Goal: Task Accomplishment & Management: Use online tool/utility

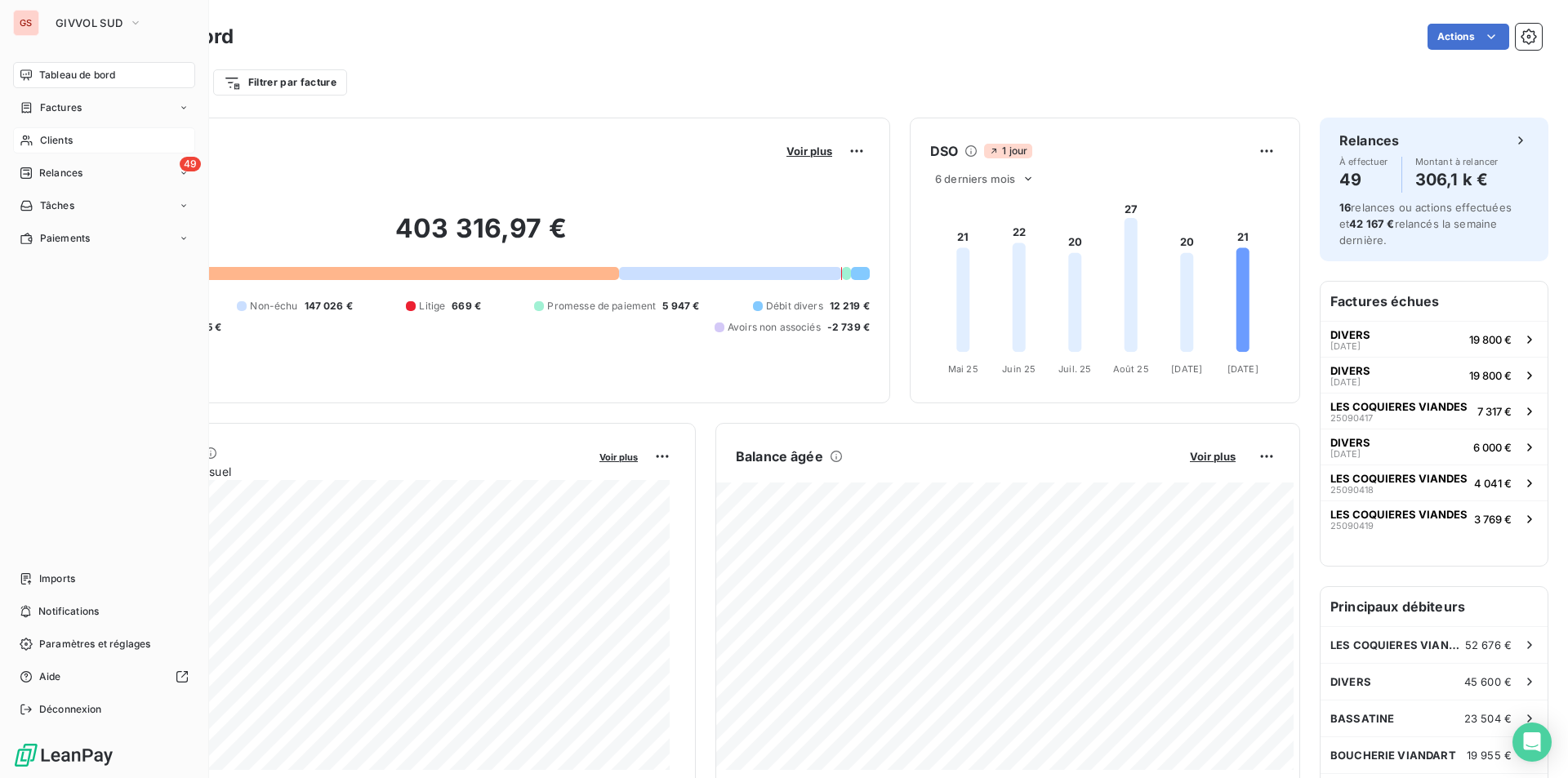
click at [83, 143] on div "Clients" at bounding box center [104, 140] width 182 height 26
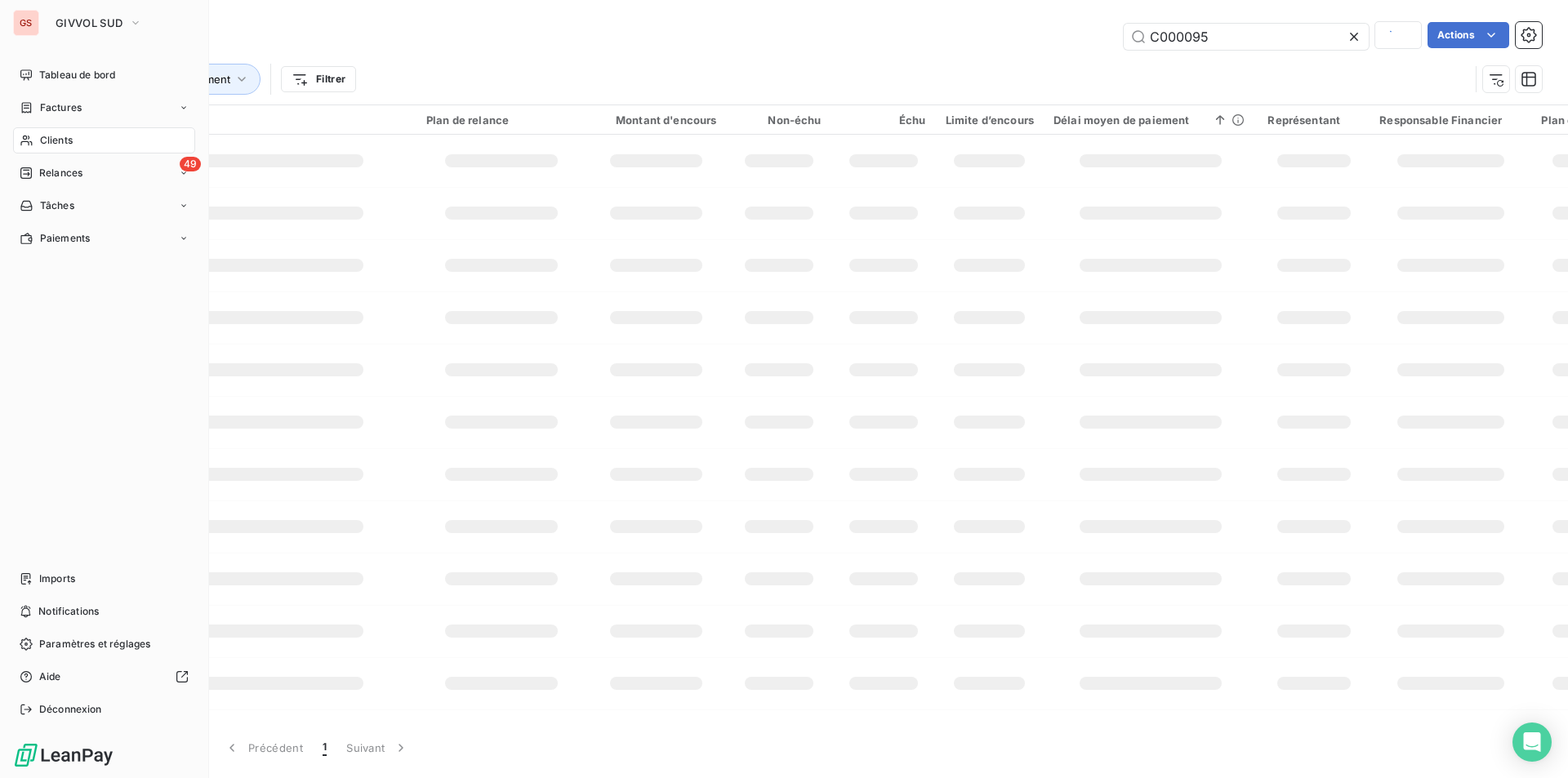
type input "n0001317"
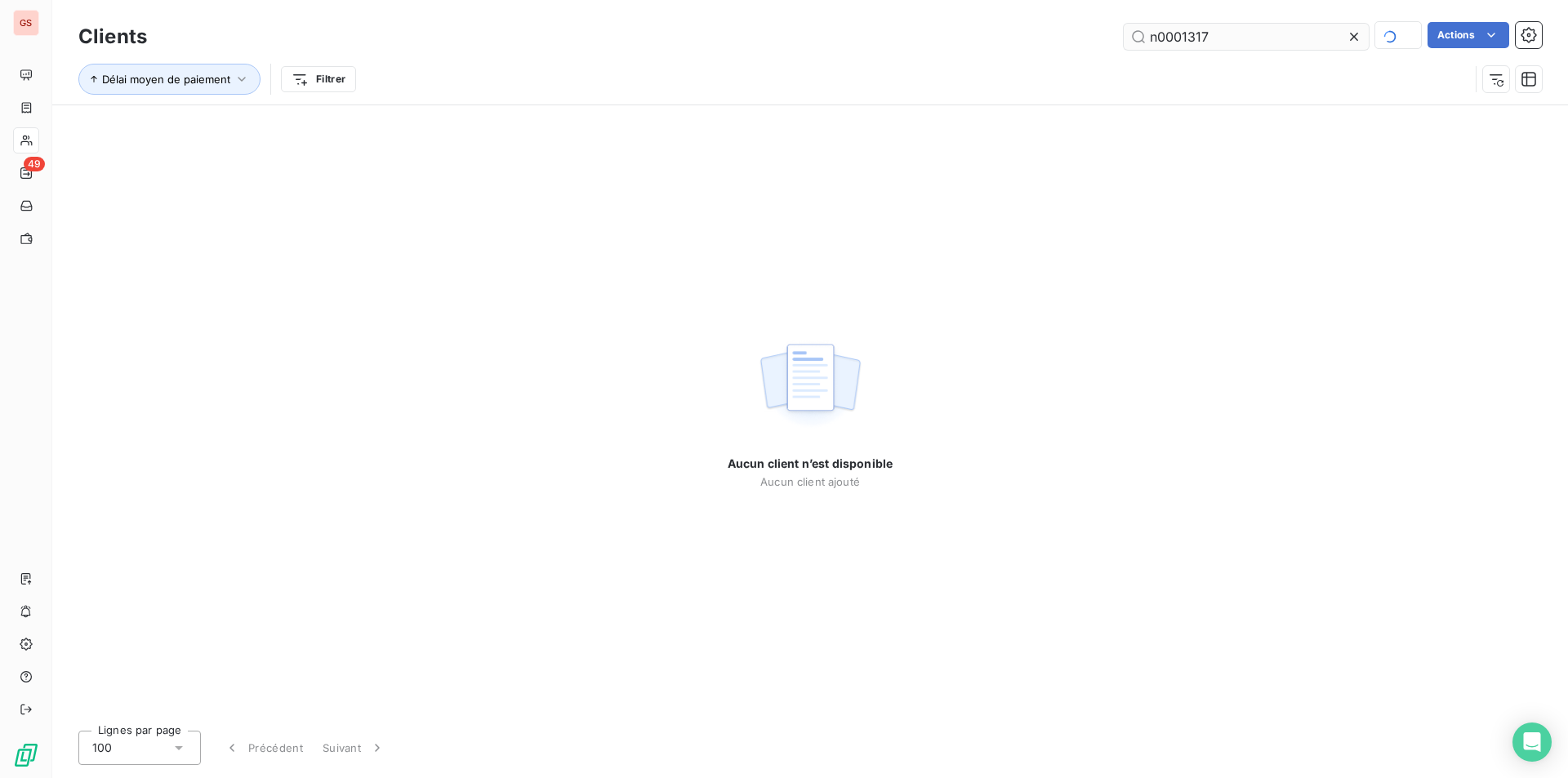
drag, startPoint x: 1179, startPoint y: 31, endPoint x: 1319, endPoint y: 43, distance: 140.5
click at [1319, 43] on input "n0001317" at bounding box center [1246, 37] width 245 height 26
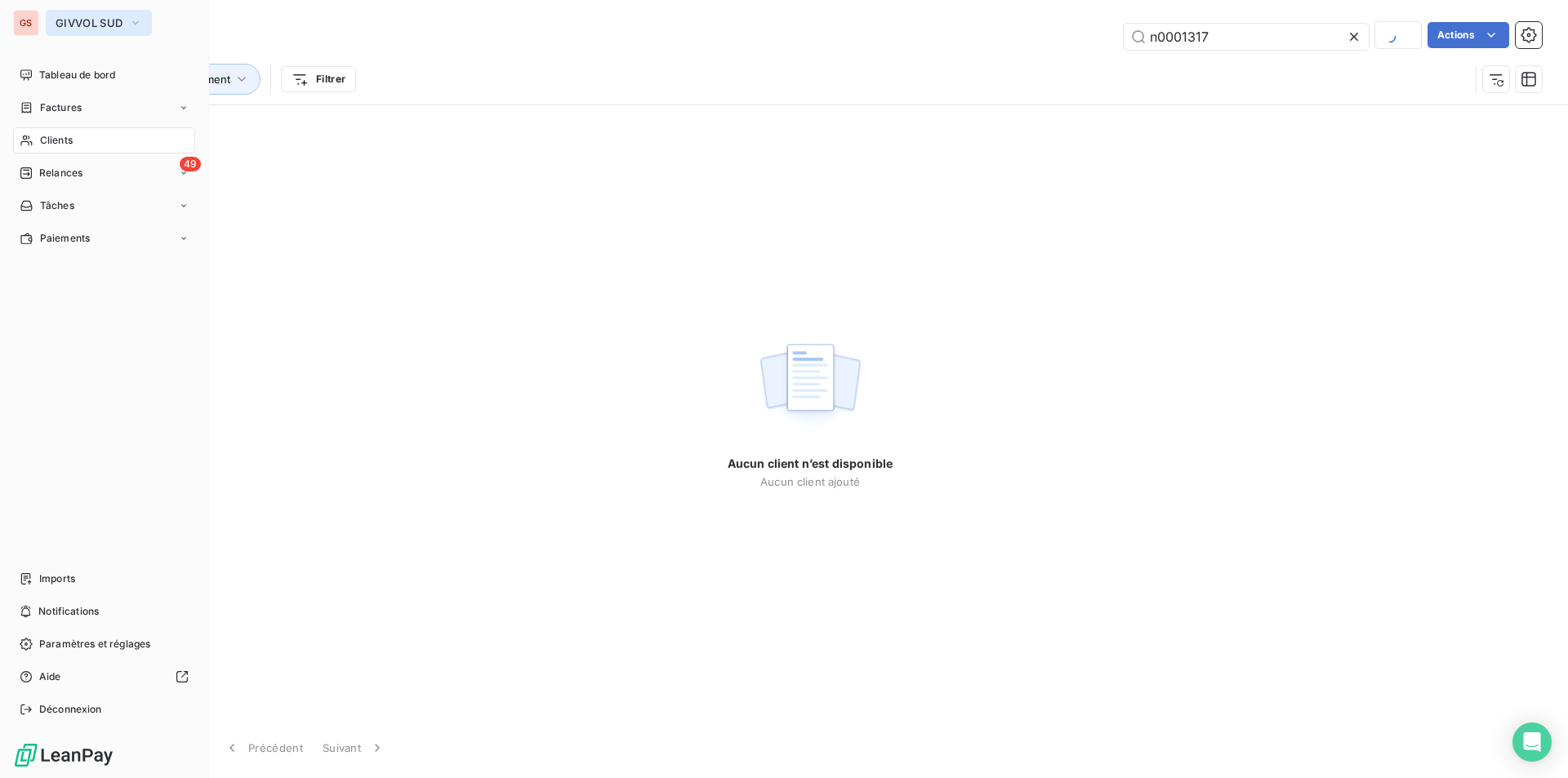
click at [88, 28] on span "GIVVOL SUD" at bounding box center [89, 22] width 67 height 13
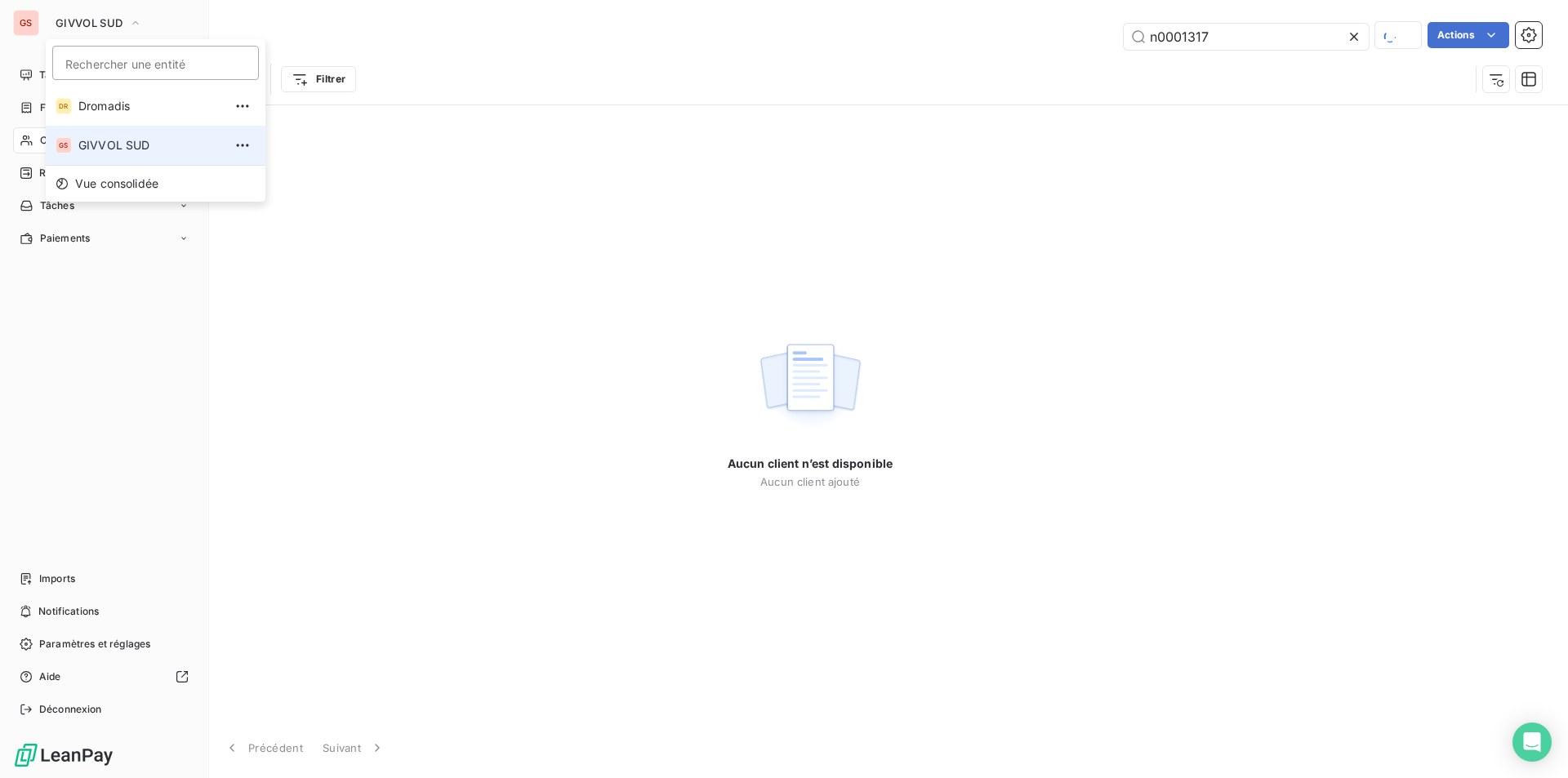
click at [72, 137] on li "GS GIVVOL SUD" at bounding box center [156, 146] width 220 height 39
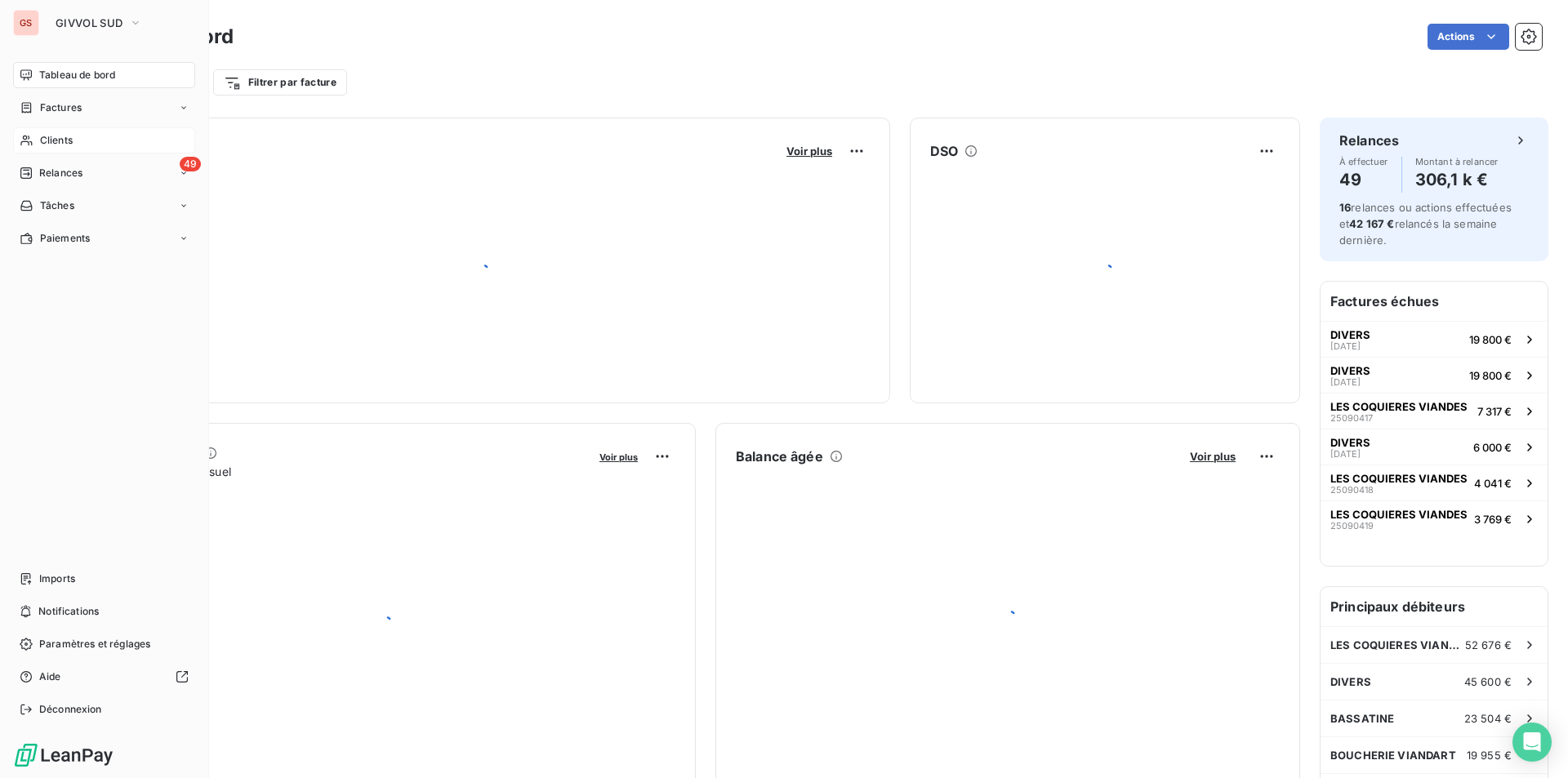
click at [56, 133] on span "Clients" at bounding box center [56, 140] width 32 height 14
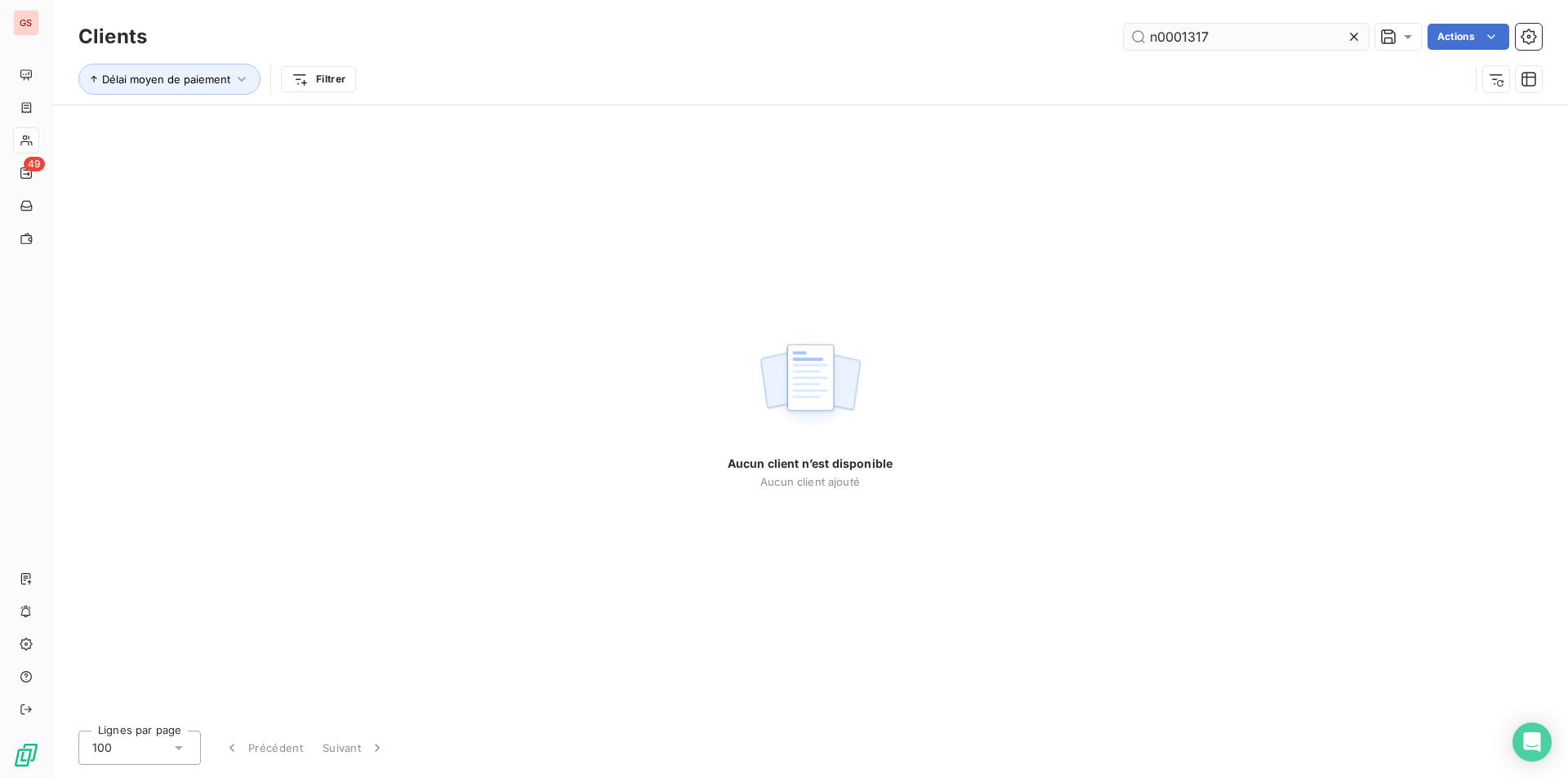
drag, startPoint x: 1189, startPoint y: 28, endPoint x: 1165, endPoint y: 29, distance: 24.0
click at [1164, 28] on div "Clients n0001317 Actions" at bounding box center [810, 37] width 1463 height 34
drag, startPoint x: 1236, startPoint y: 49, endPoint x: 1043, endPoint y: 49, distance: 193.0
click at [1043, 49] on div "n0001317 Actions" at bounding box center [855, 37] width 1376 height 26
click at [1172, 27] on input "c0000923" at bounding box center [1246, 37] width 245 height 26
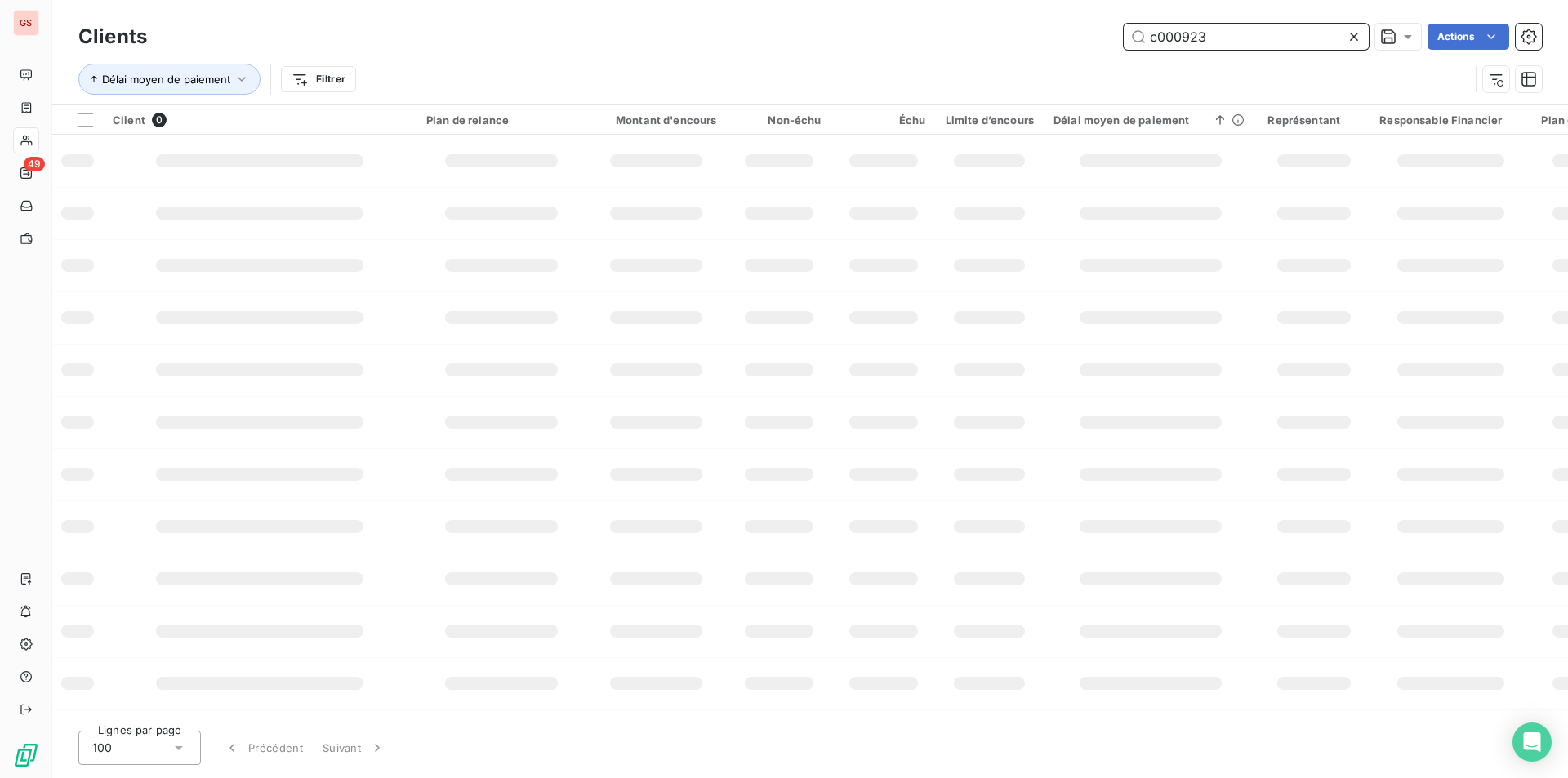
type input "c000923"
click at [1261, 41] on input "c000923" at bounding box center [1246, 37] width 245 height 26
click at [1228, 32] on input "c000923" at bounding box center [1246, 37] width 245 height 26
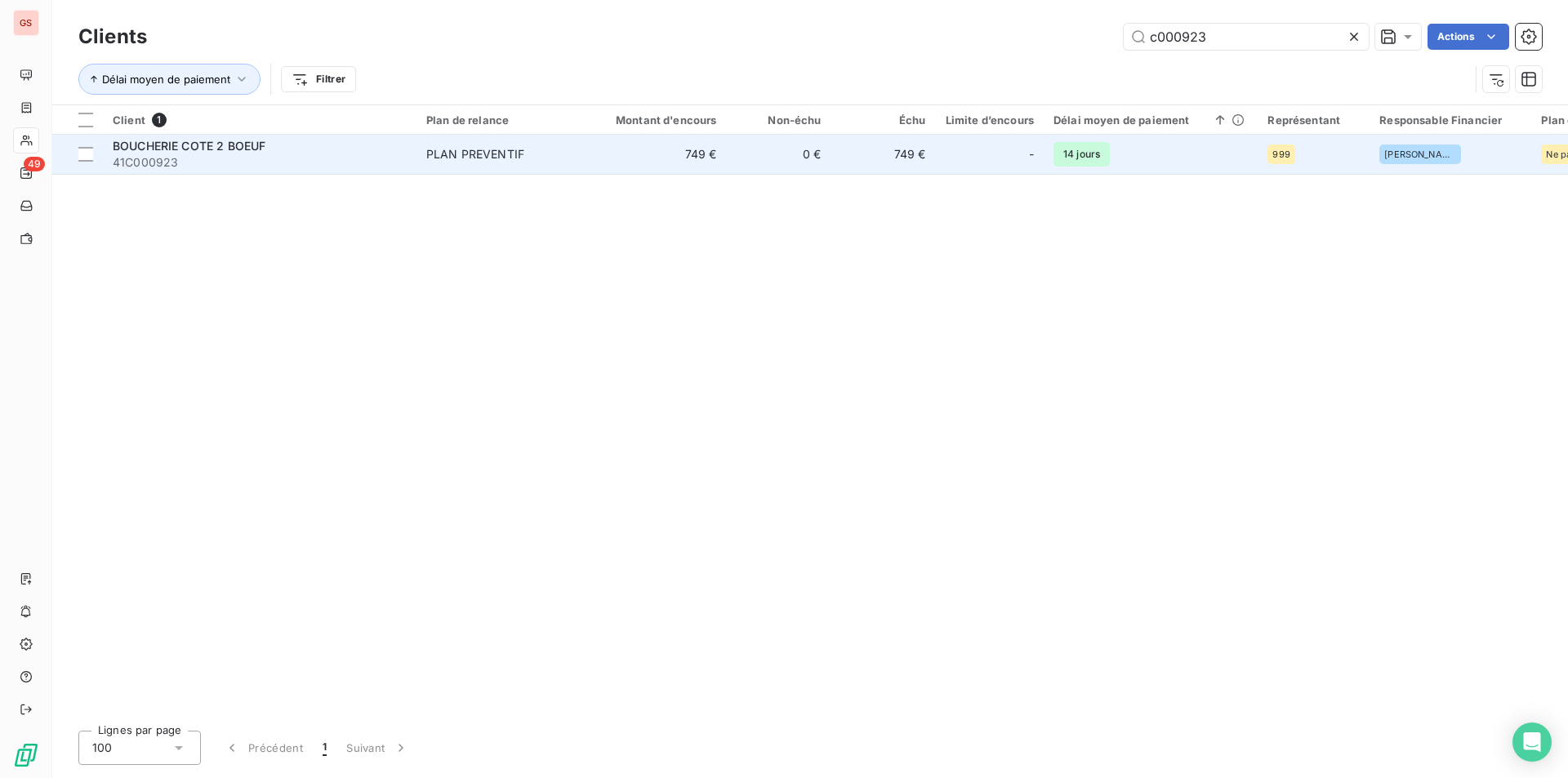
click at [281, 157] on span "41C000923" at bounding box center [259, 162] width 294 height 16
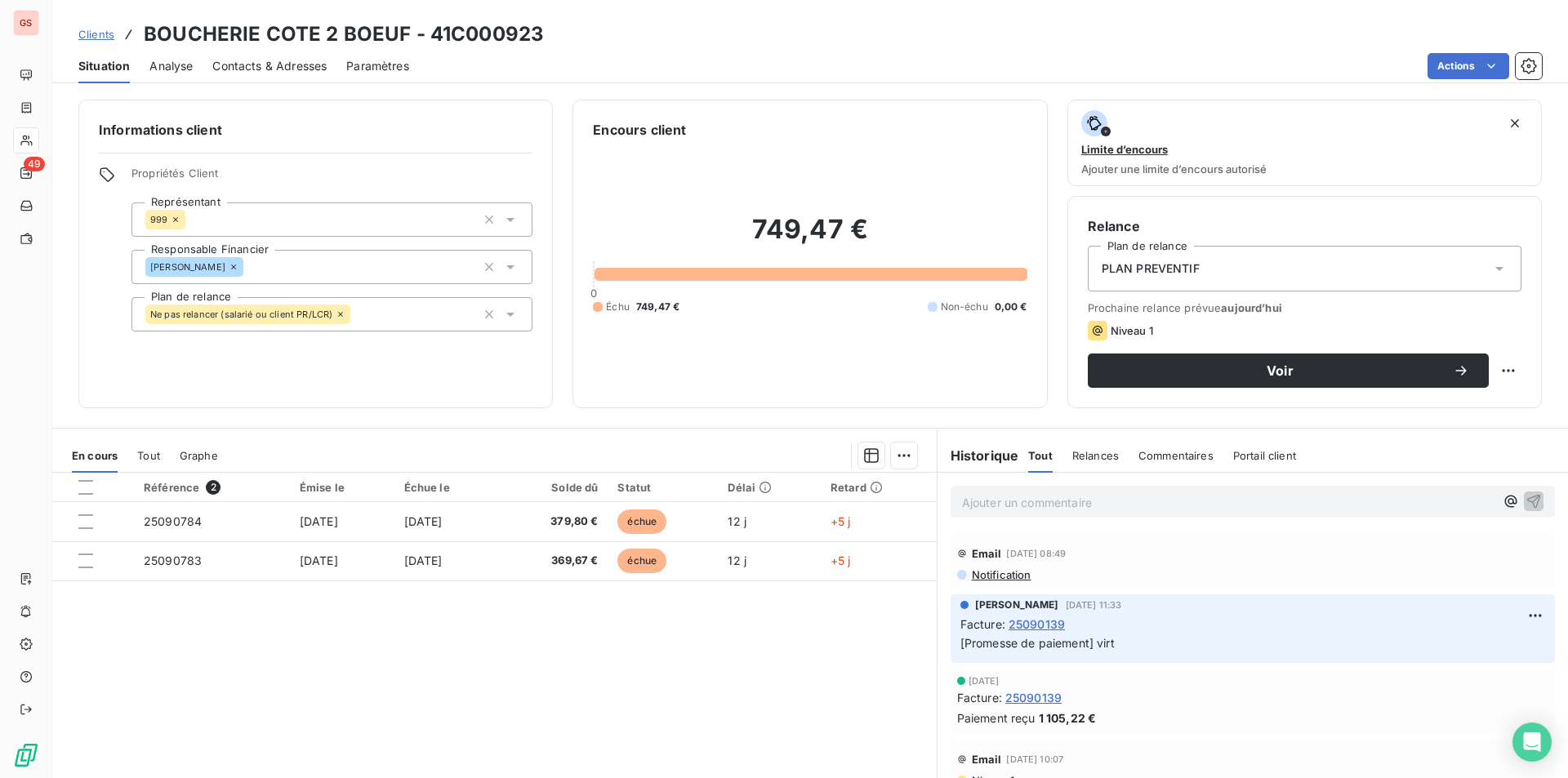
scroll to position [58, 0]
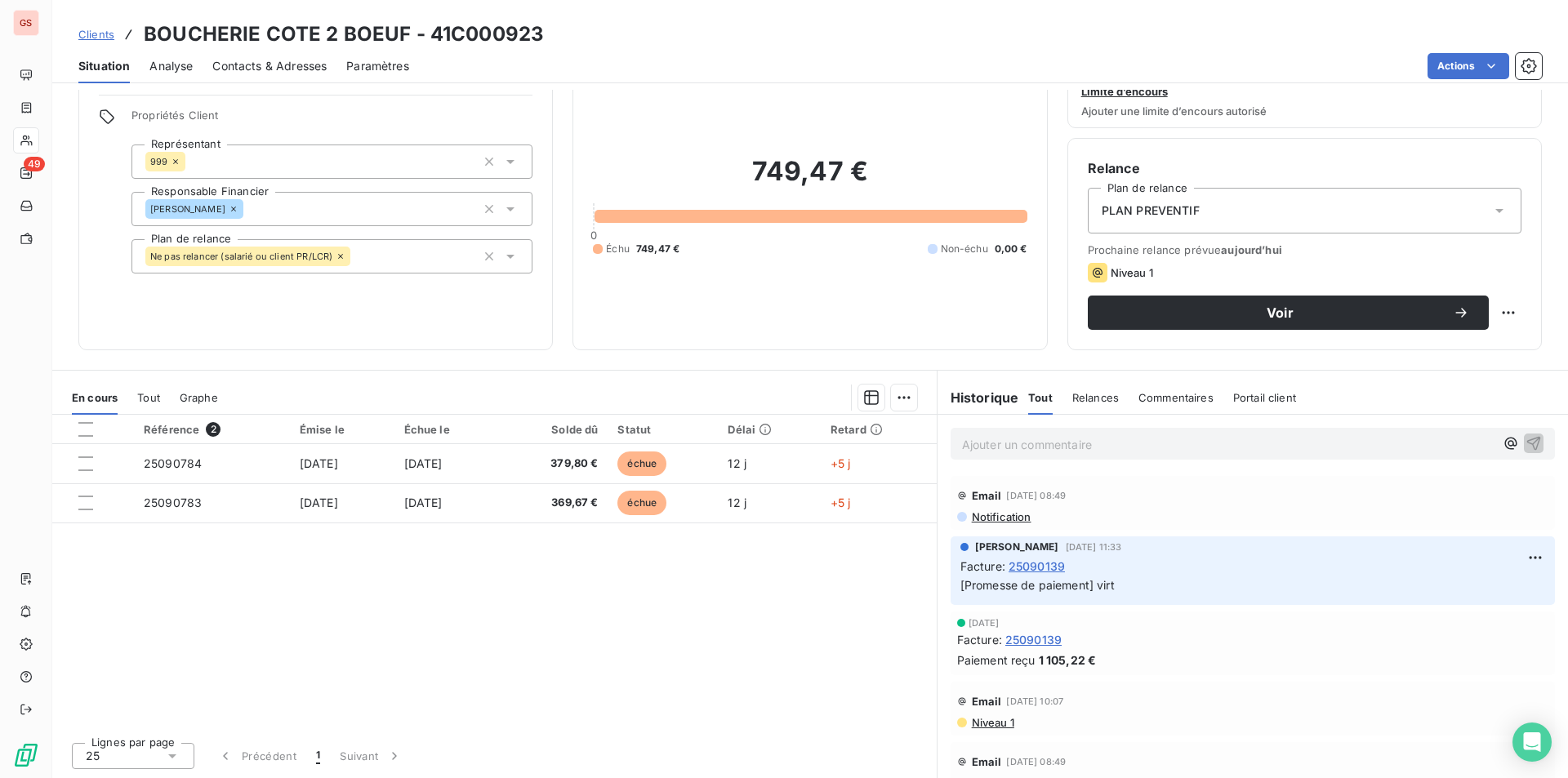
click at [989, 515] on span "Notification" at bounding box center [1001, 517] width 61 height 13
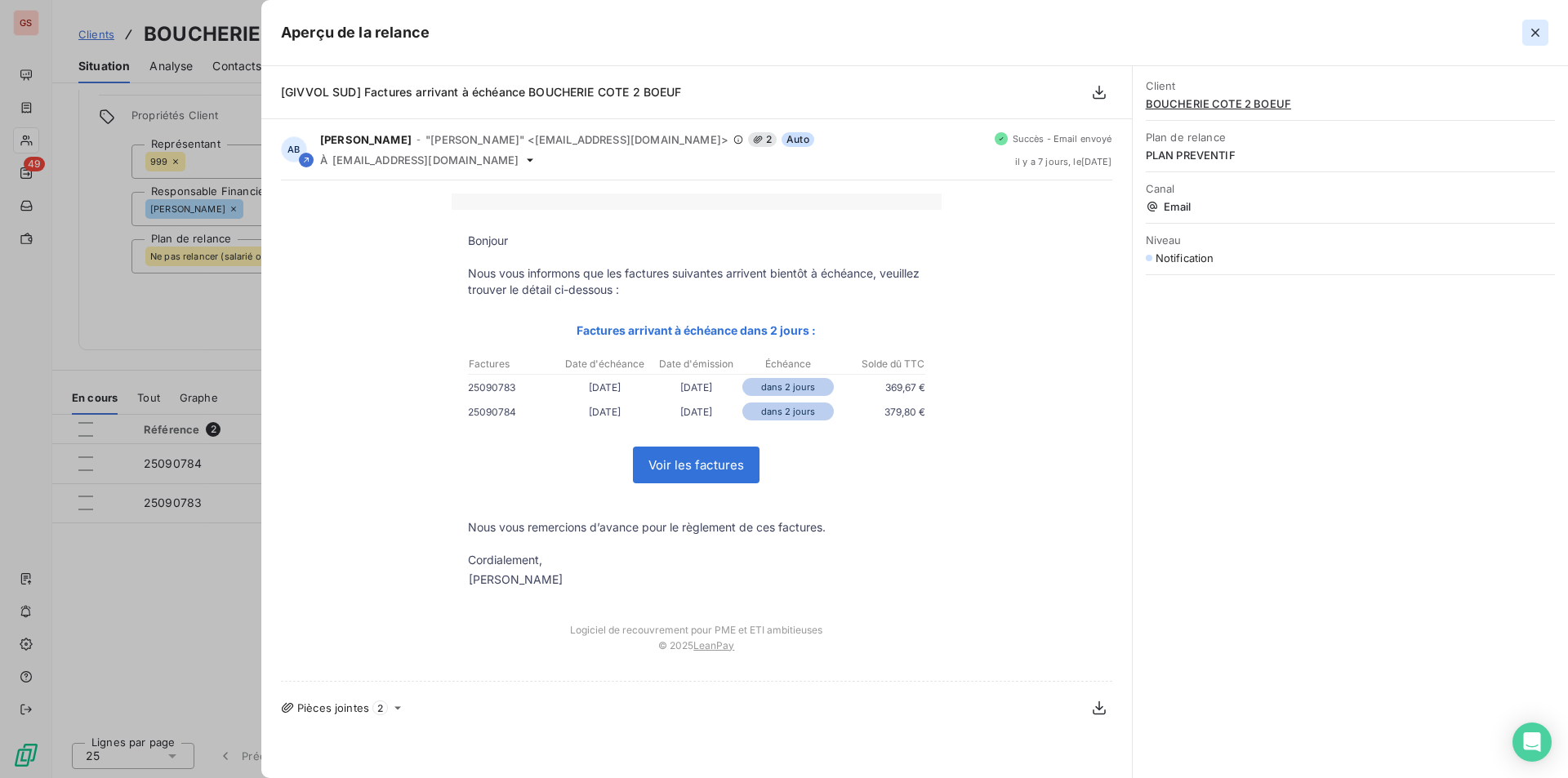
click at [1535, 27] on icon "button" at bounding box center [1535, 32] width 16 height 16
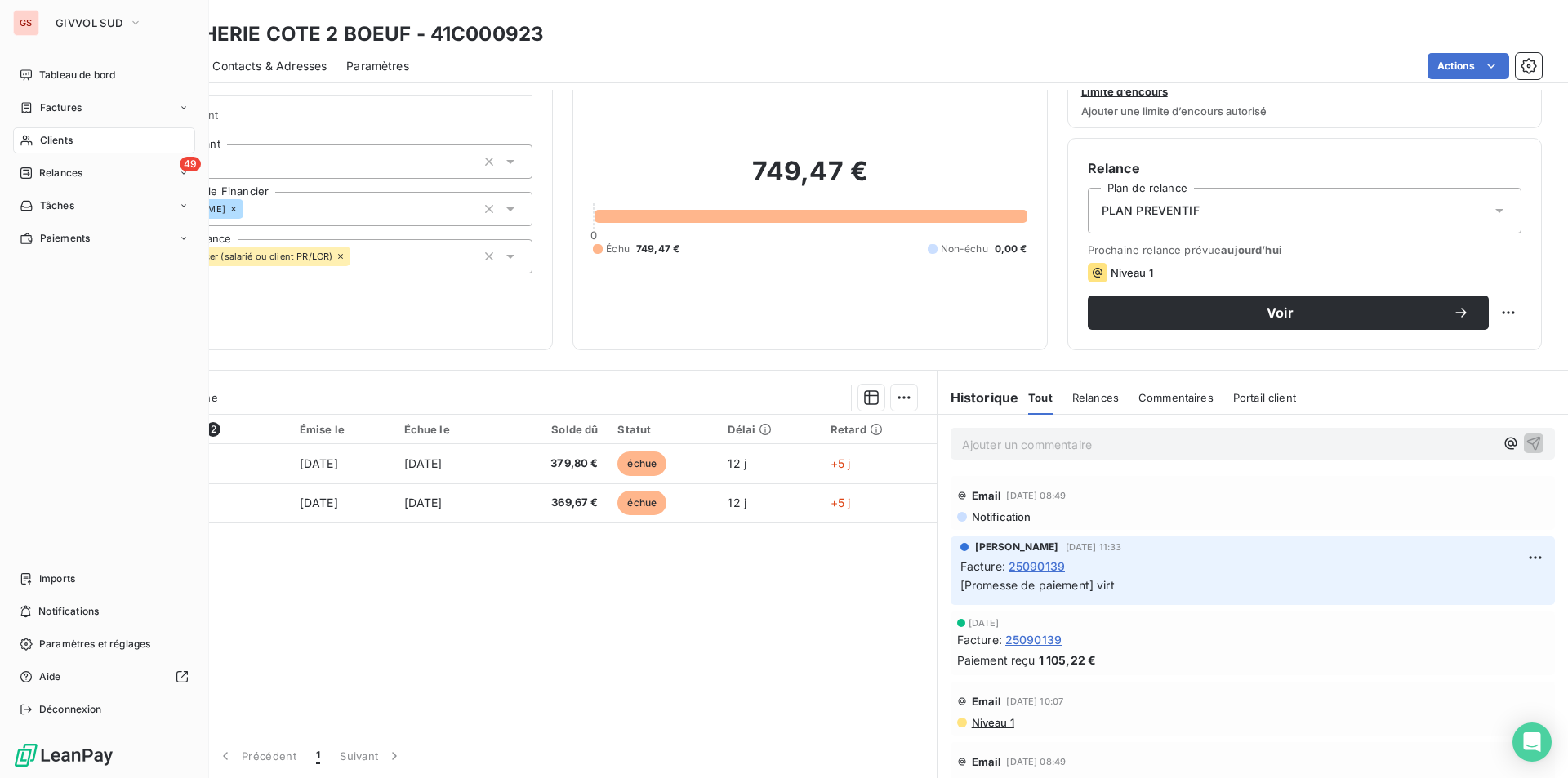
click at [50, 142] on span "Clients" at bounding box center [56, 140] width 32 height 14
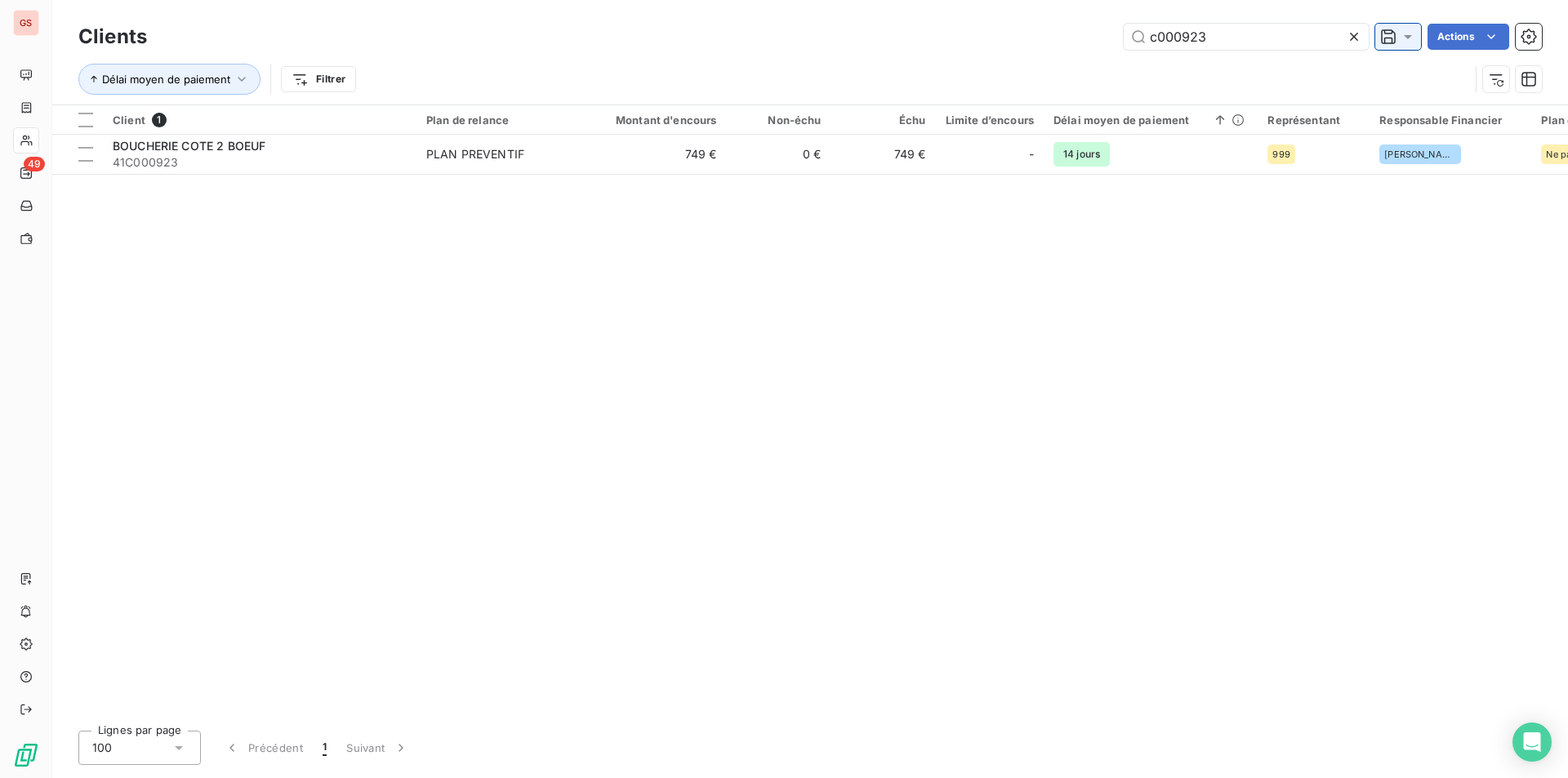
drag, startPoint x: 1257, startPoint y: 36, endPoint x: 1401, endPoint y: 28, distance: 144.2
click at [1401, 28] on div "c000923 Actions" at bounding box center [855, 37] width 1376 height 26
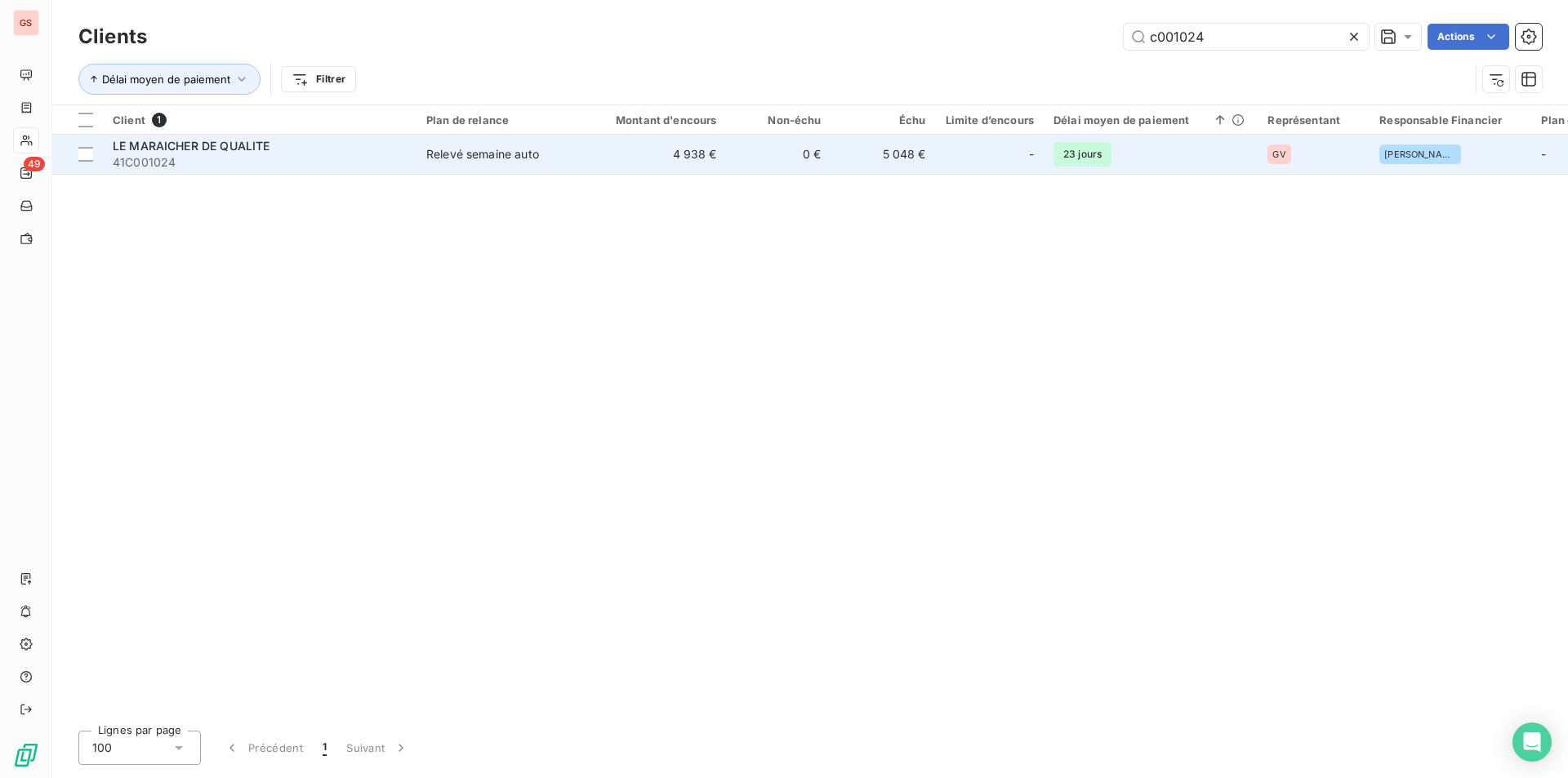
type input "c001024"
click at [375, 154] on span "41C001024" at bounding box center [259, 162] width 294 height 16
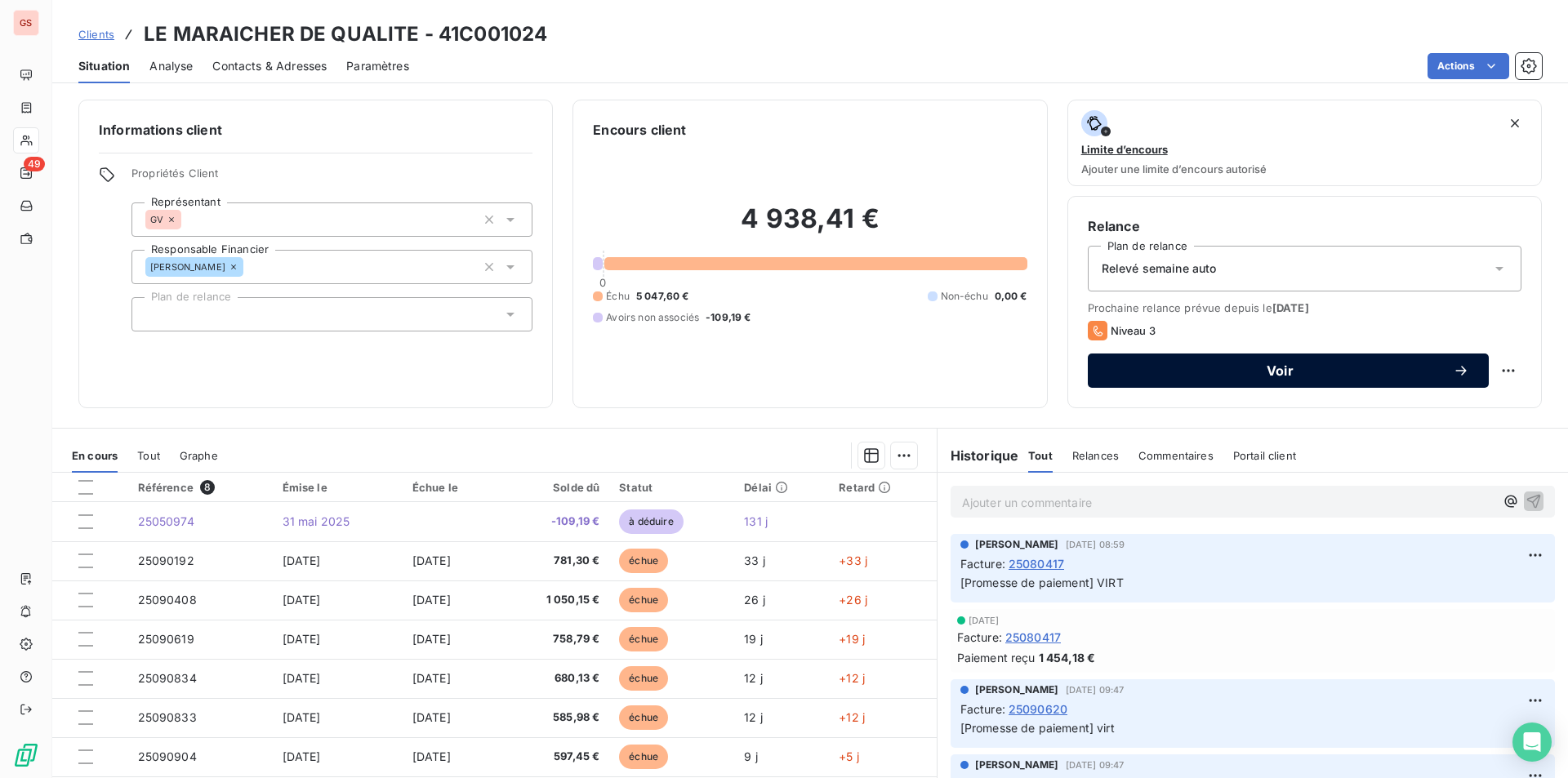
click at [1323, 367] on span "Voir" at bounding box center [1280, 370] width 346 height 13
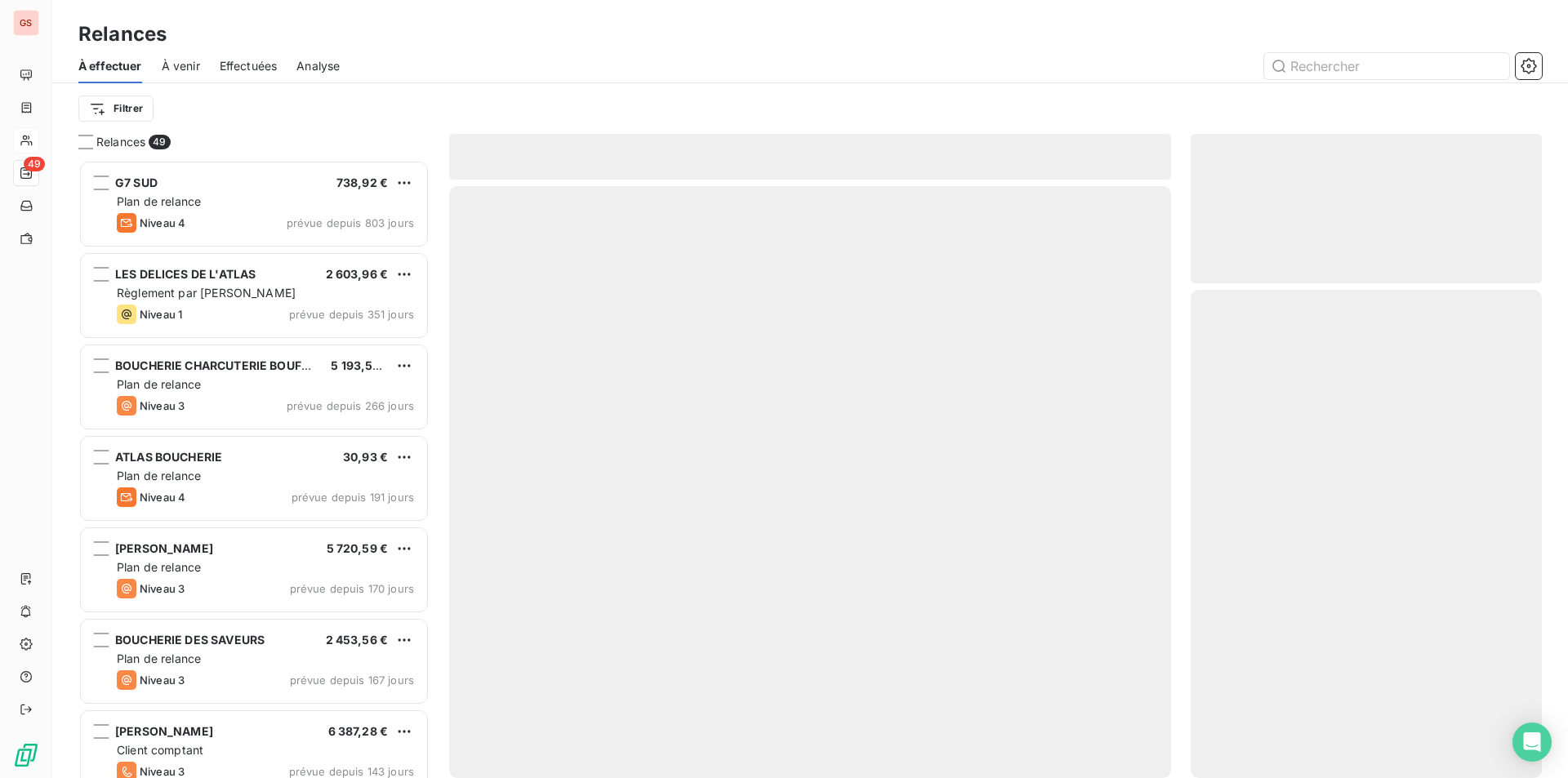
scroll to position [606, 339]
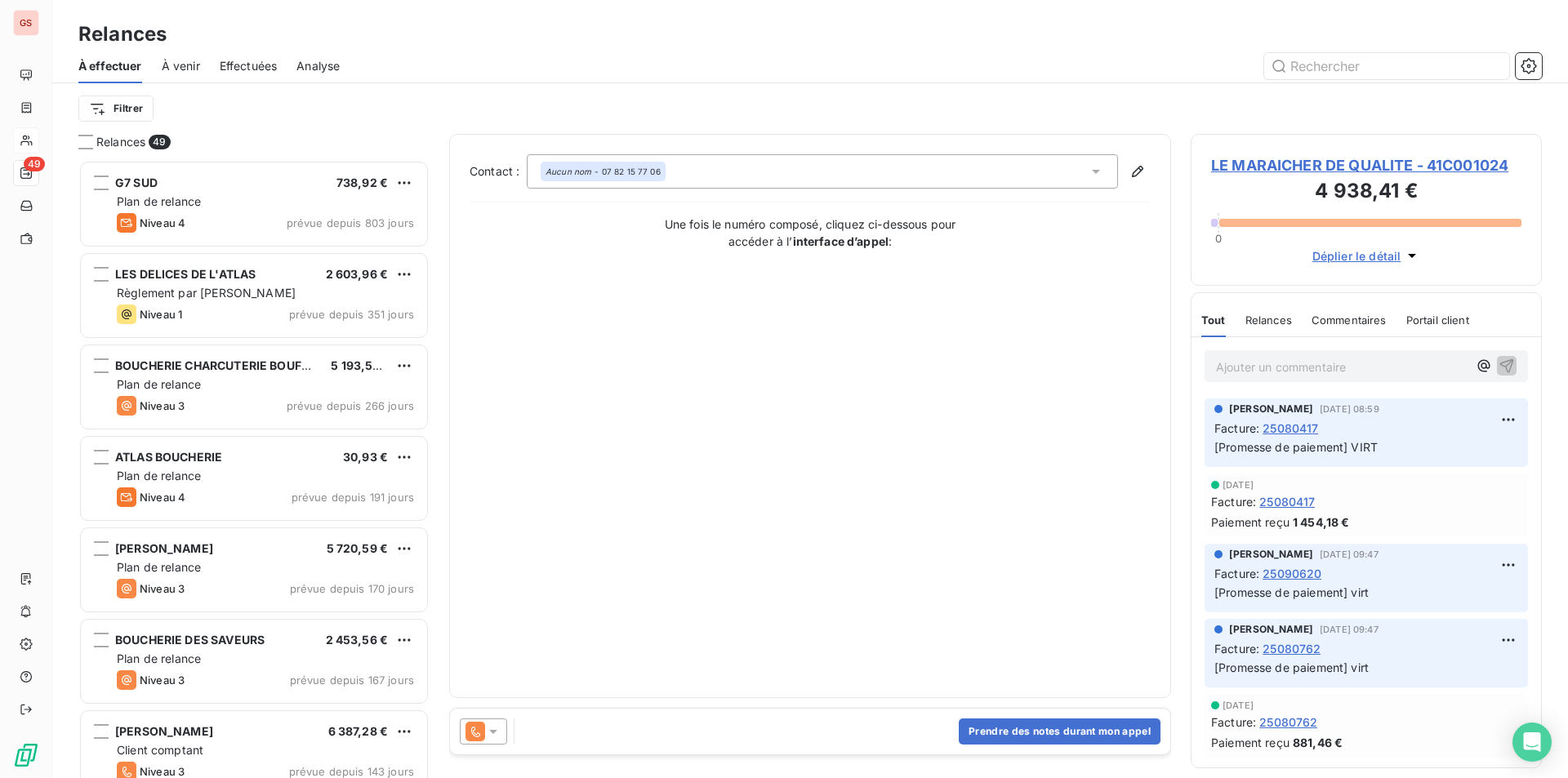
click at [488, 730] on icon at bounding box center [493, 731] width 16 height 16
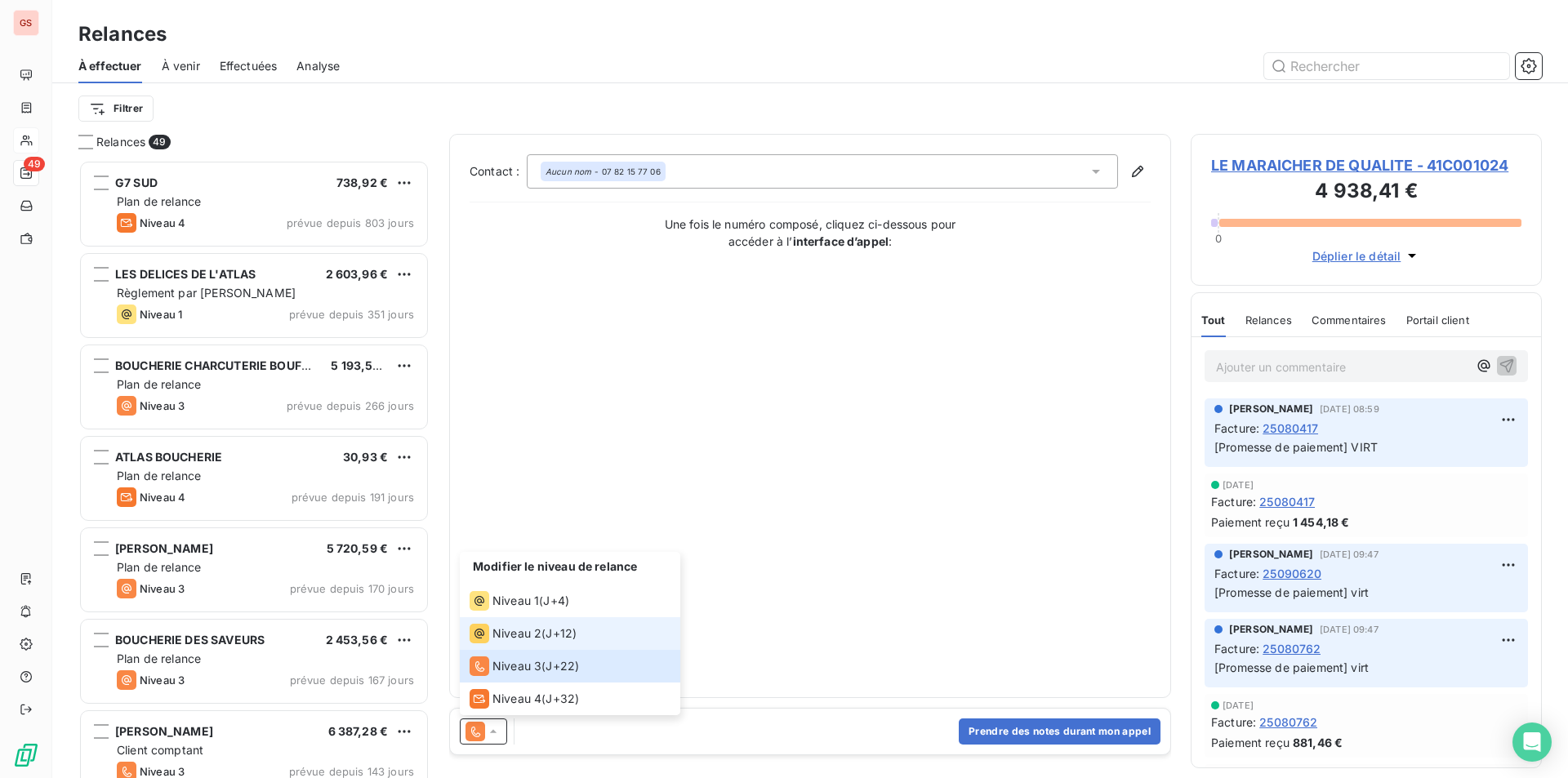
click at [534, 634] on span "Niveau 2" at bounding box center [518, 633] width 49 height 16
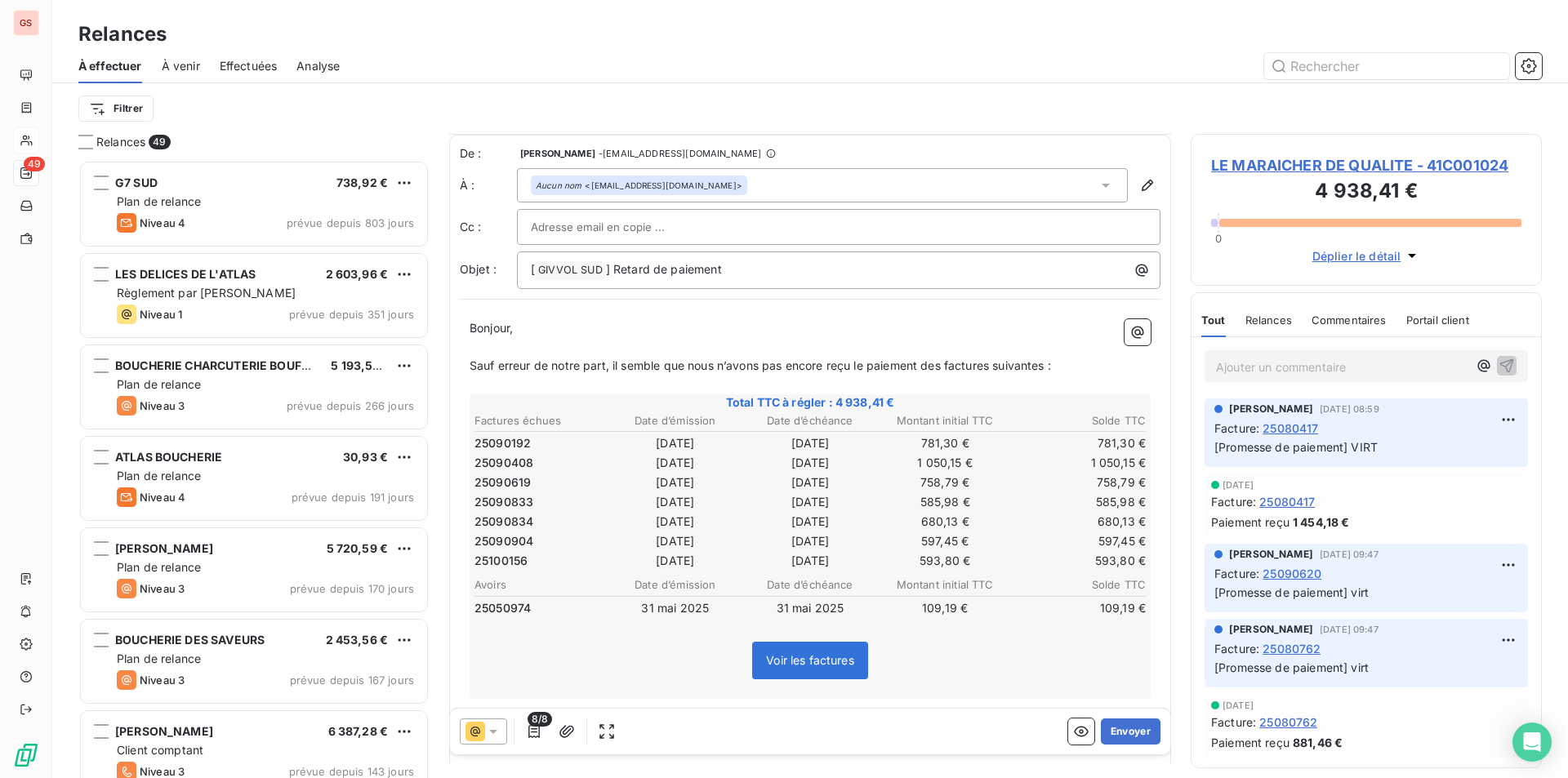
scroll to position [169, 0]
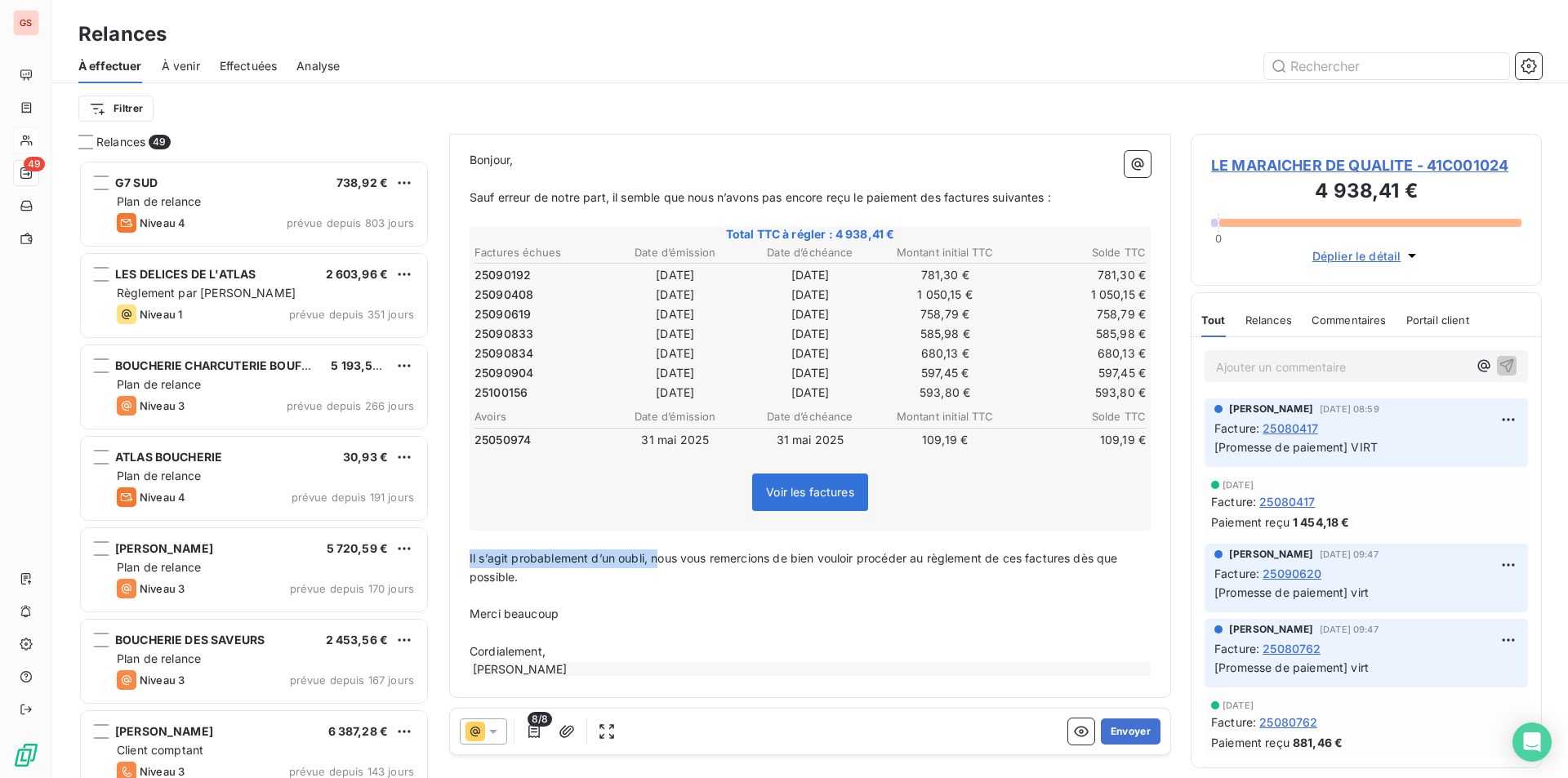
drag, startPoint x: 655, startPoint y: 558, endPoint x: 467, endPoint y: 567, distance: 188.2
click at [467, 567] on div "Bonjour, ﻿ Sauf erreur de notre part, il semble que nous n’avons pas [MEDICAL_D…" at bounding box center [810, 415] width 701 height 546
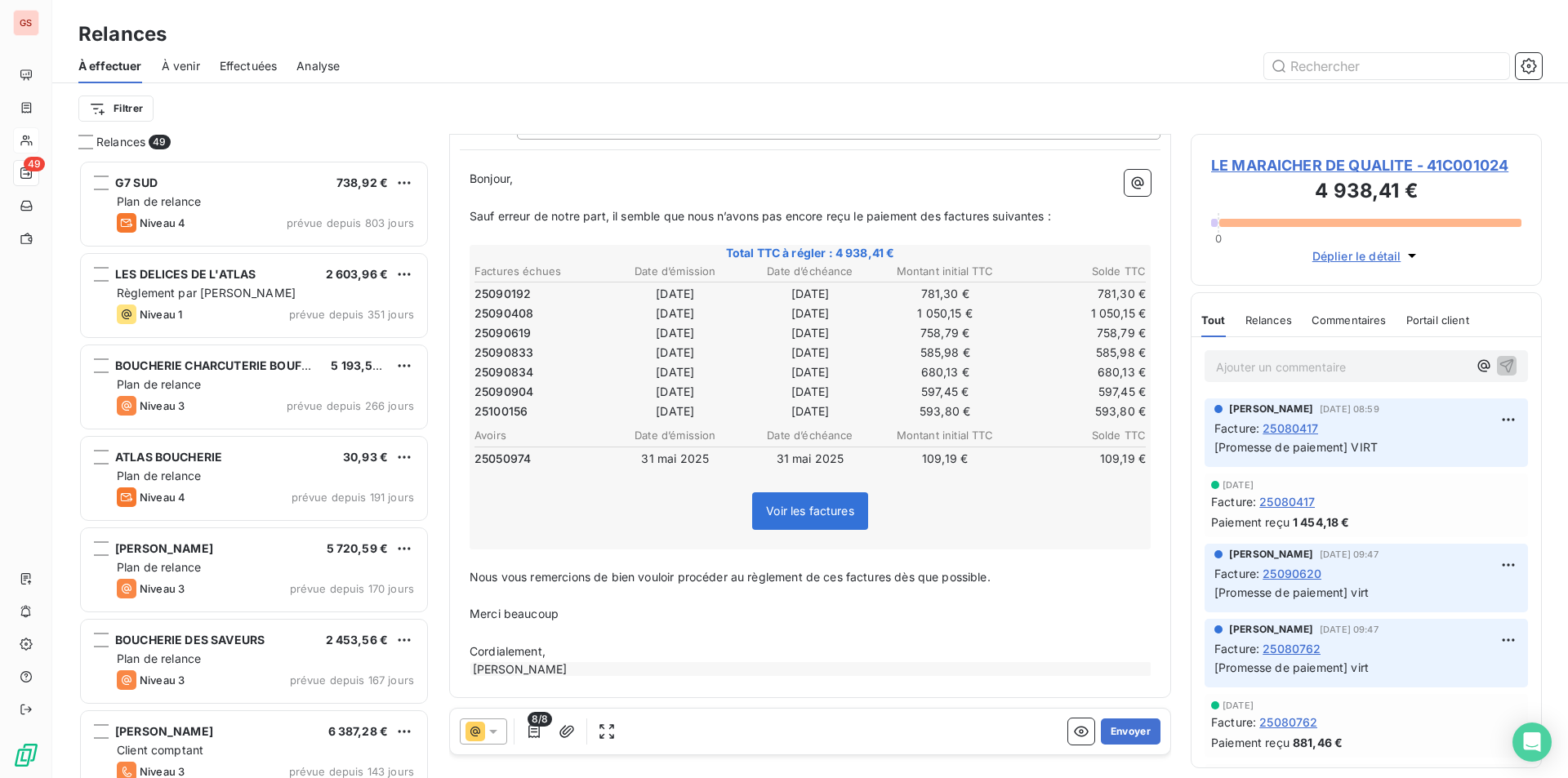
click at [997, 581] on p "Nous vous remercions de bien vouloir procéder au règlement de ces factures dès …" at bounding box center [810, 578] width 681 height 19
click at [1128, 727] on button "Envoyer" at bounding box center [1130, 731] width 60 height 26
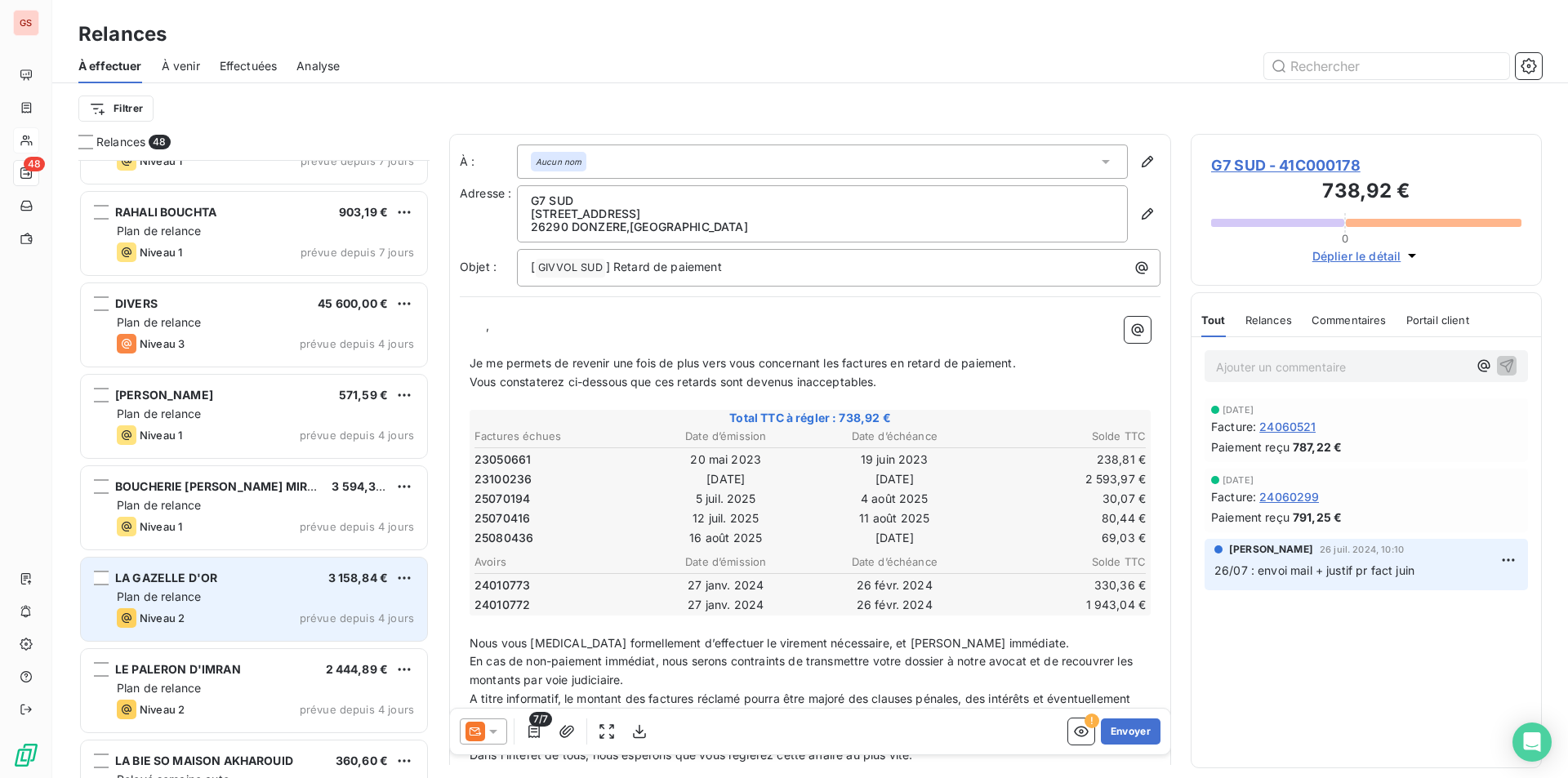
scroll to position [2614, 0]
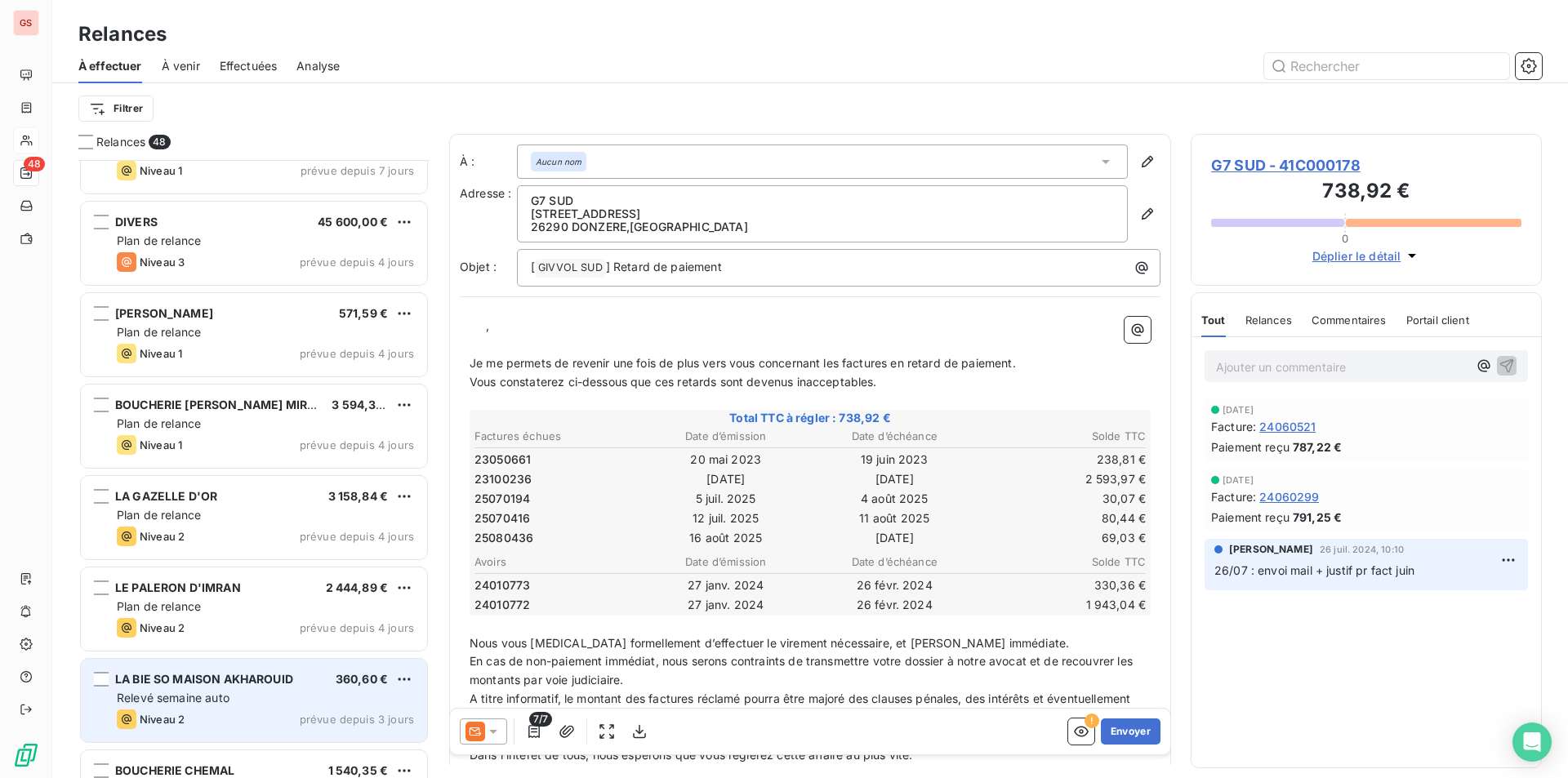
click at [259, 676] on span "LA BIE SO MAISON AKHAROUID" at bounding box center [203, 679] width 178 height 14
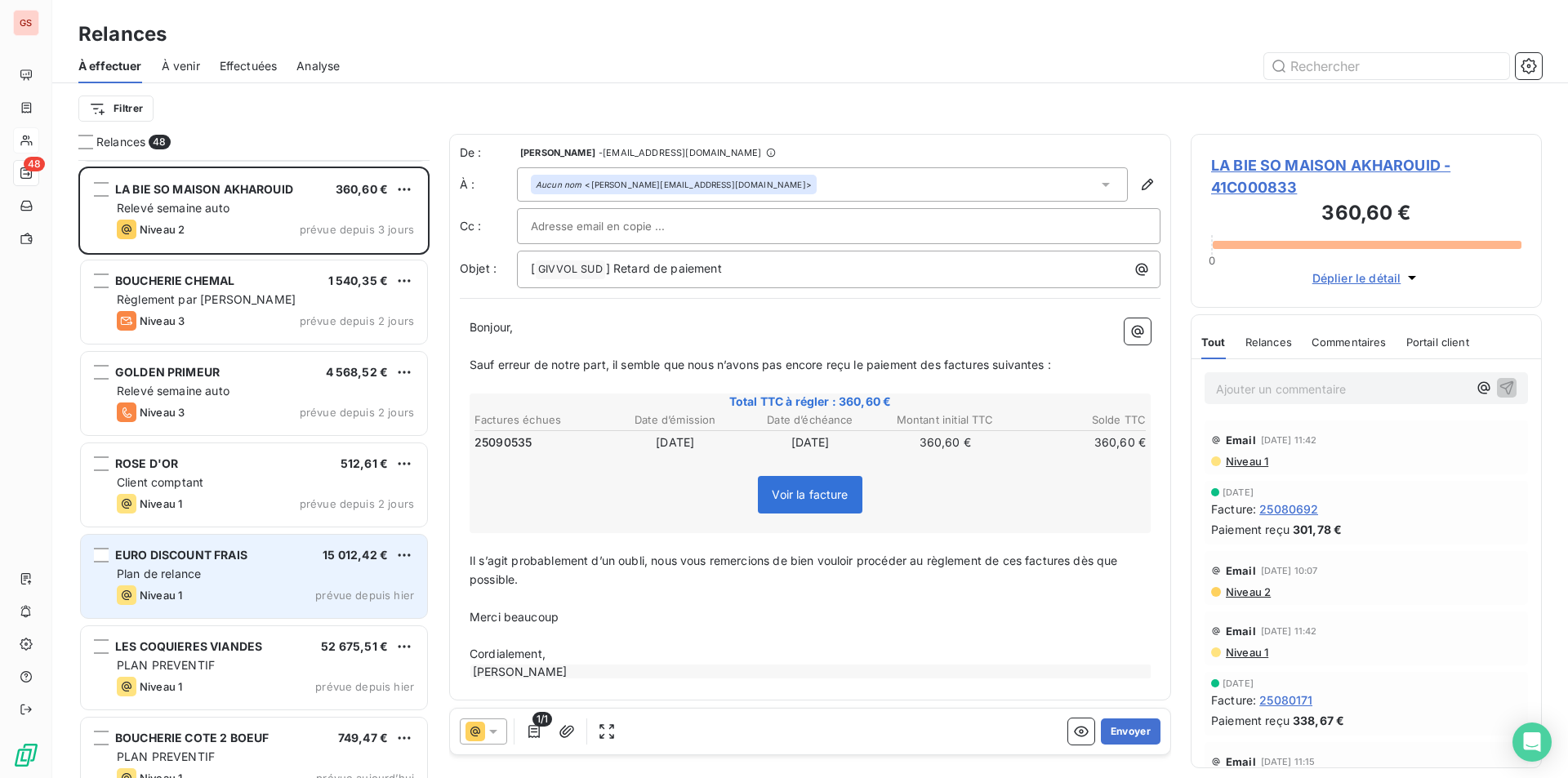
scroll to position [3186, 0]
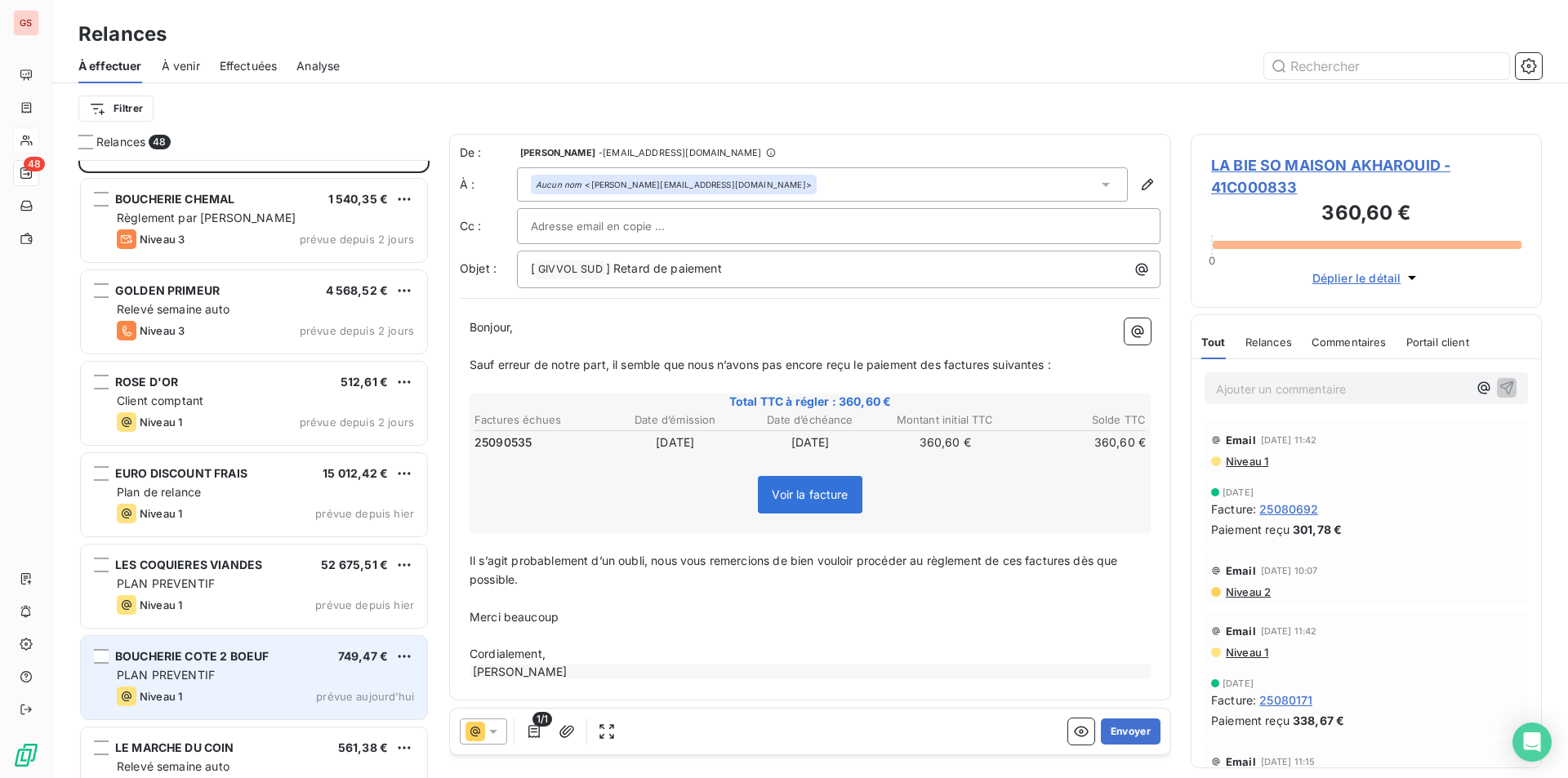
click at [243, 689] on div "Niveau 1 prévue aujourd’hui" at bounding box center [265, 696] width 297 height 20
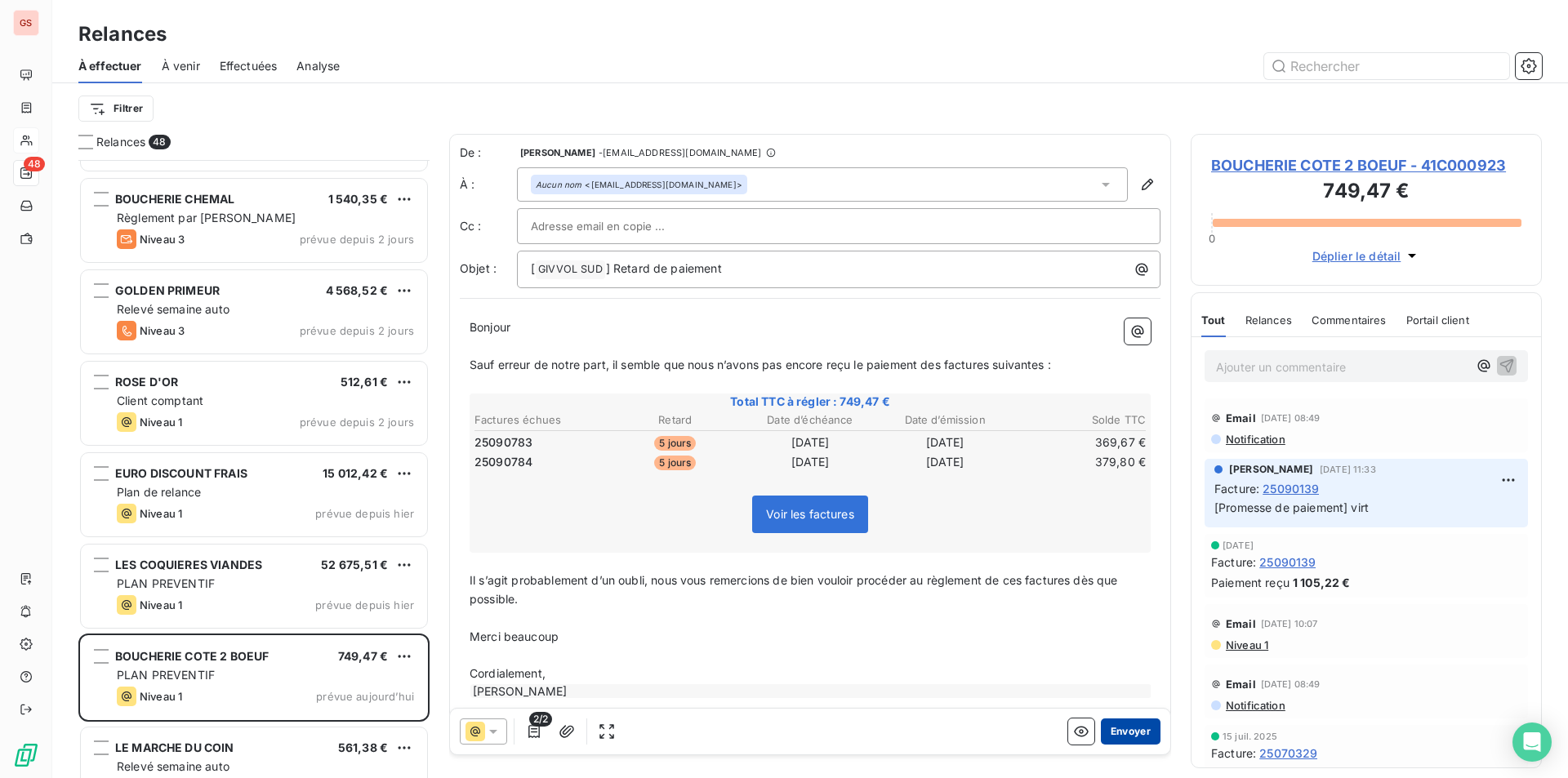
click at [1109, 737] on button "Envoyer" at bounding box center [1130, 731] width 60 height 26
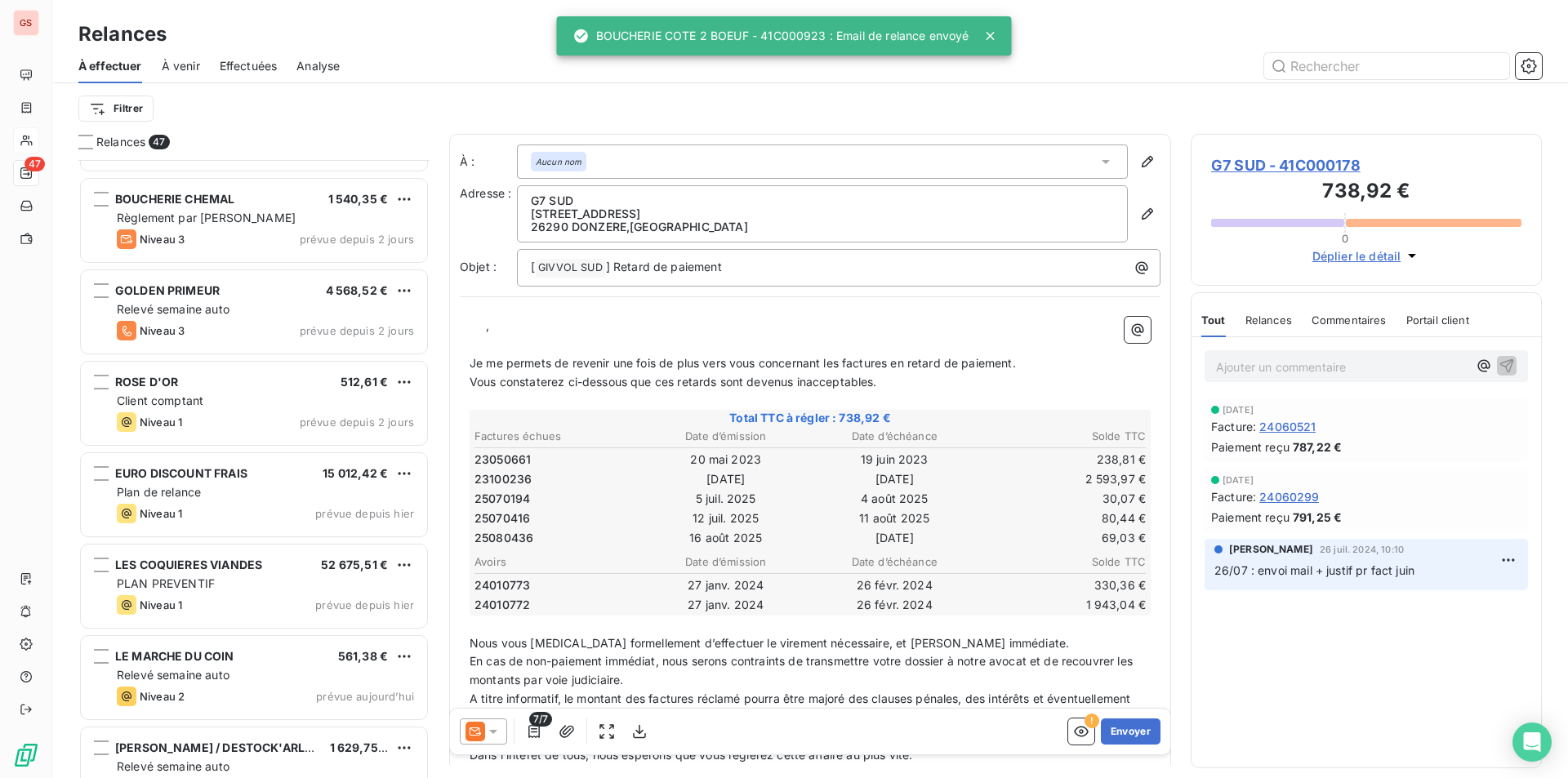
scroll to position [3268, 0]
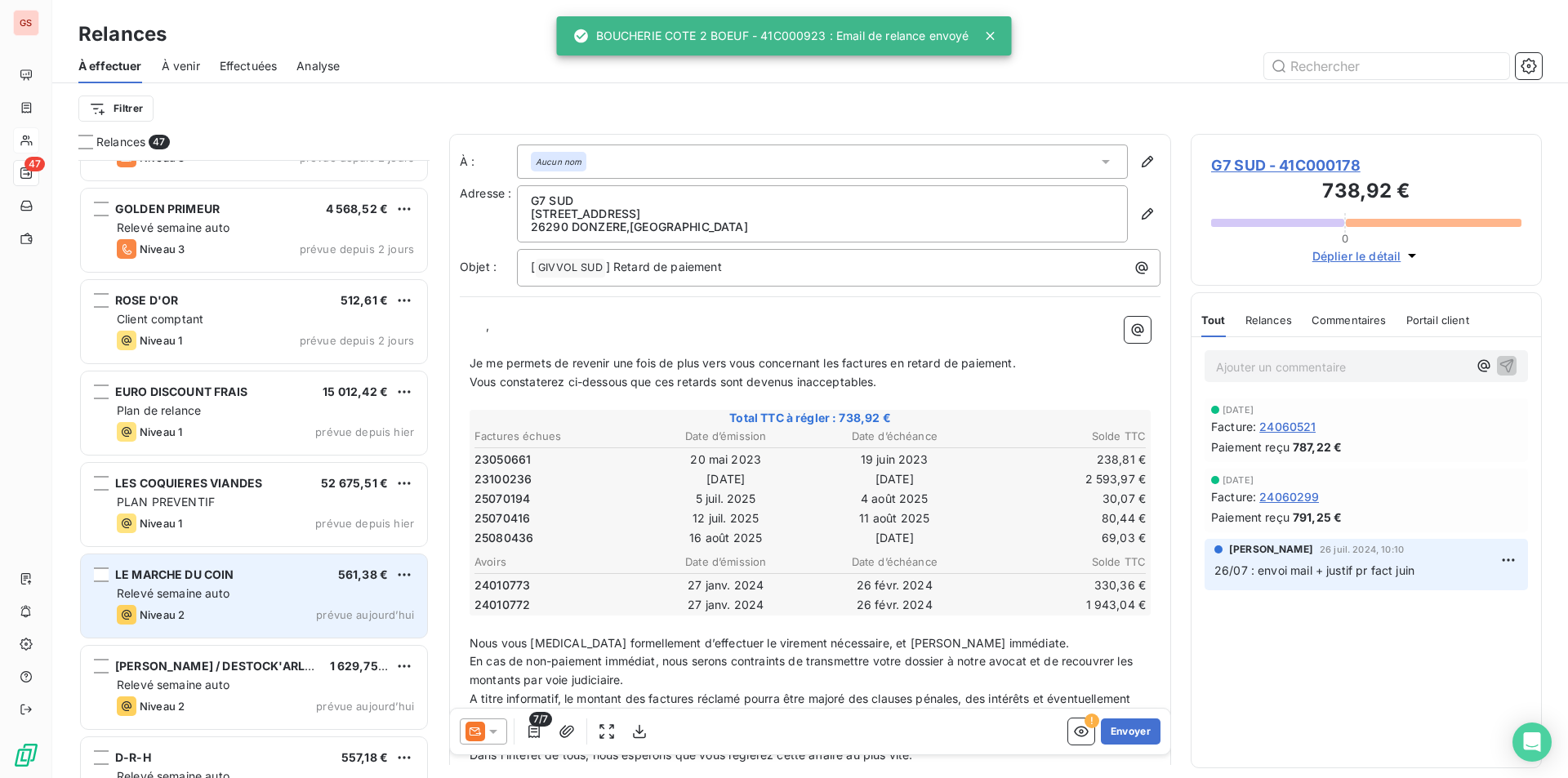
click at [207, 601] on div "Relevé semaine auto" at bounding box center [265, 593] width 297 height 16
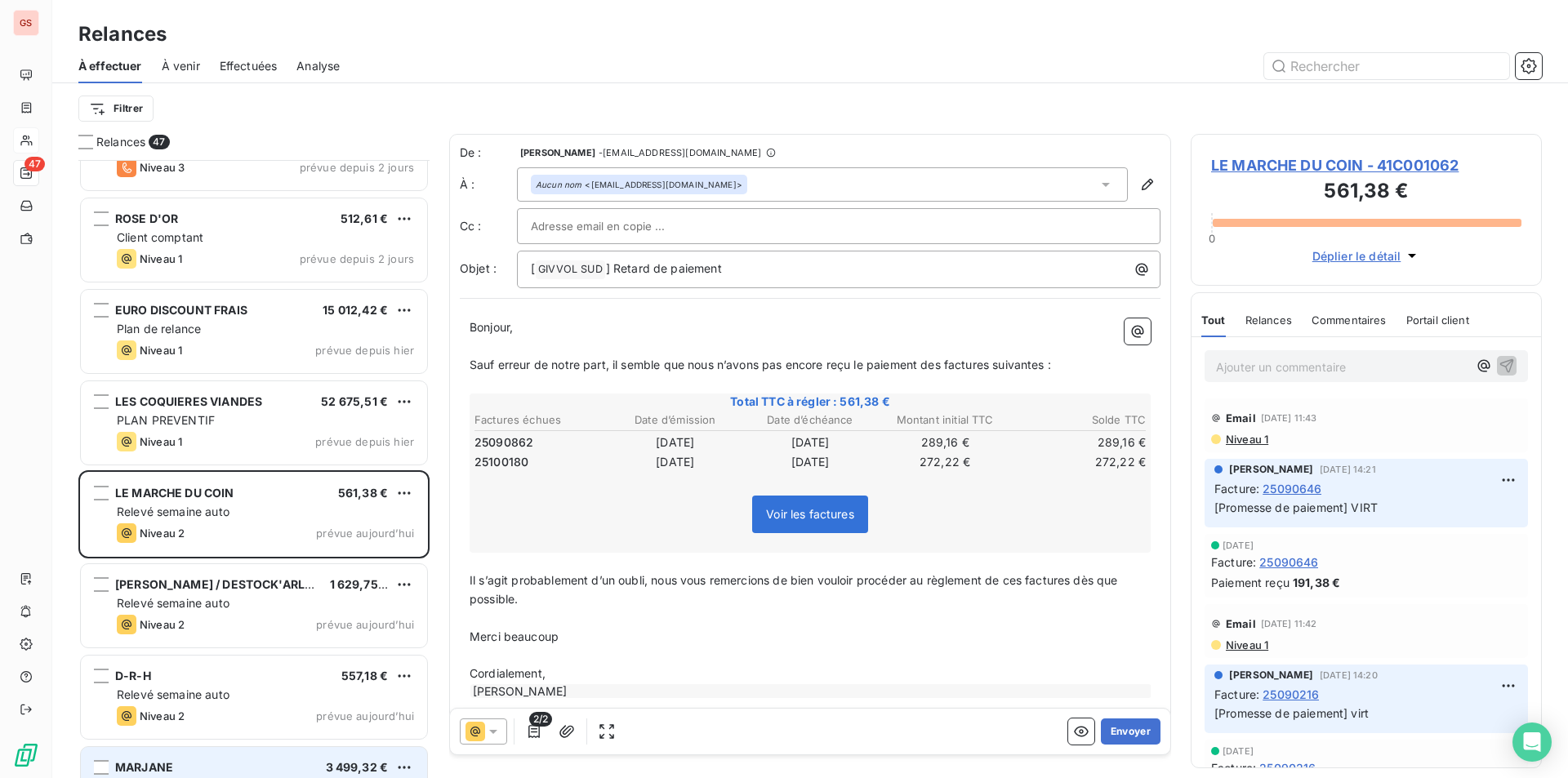
scroll to position [3430, 0]
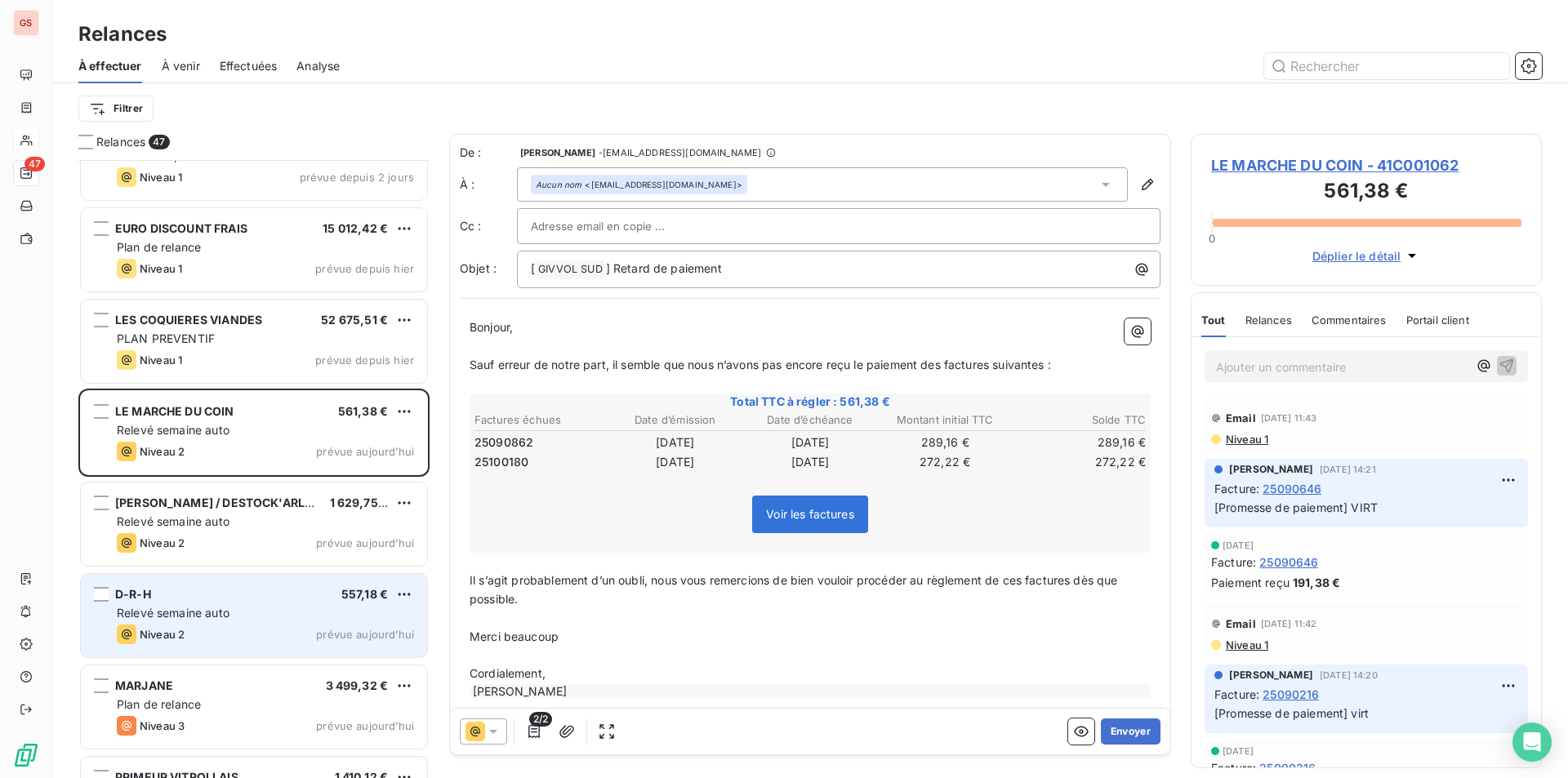
click at [244, 603] on div "D-R-H 557,18 € Relevé semaine auto Niveau 2 prévue aujourd’hui" at bounding box center [254, 615] width 346 height 83
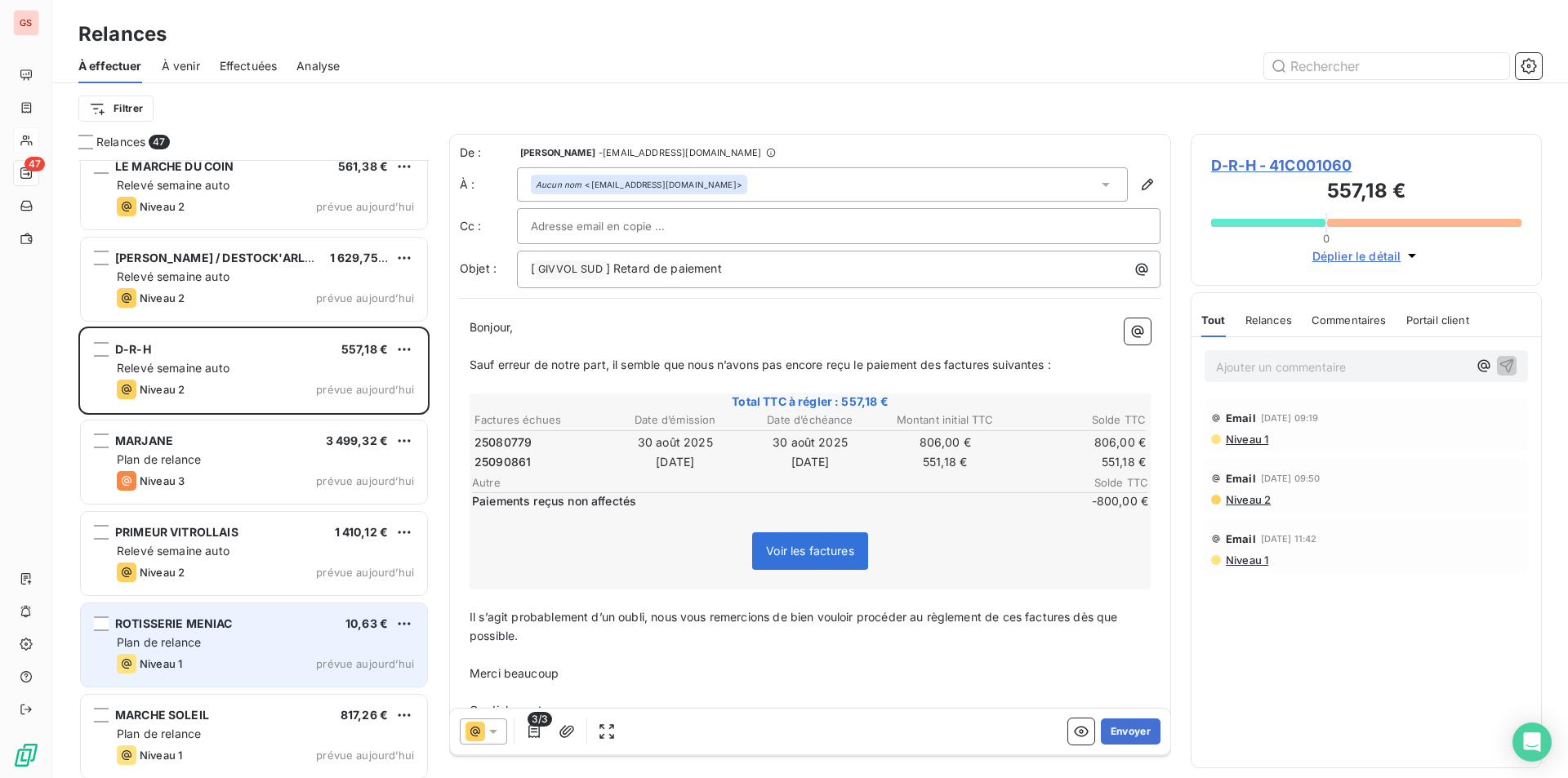
scroll to position [3681, 0]
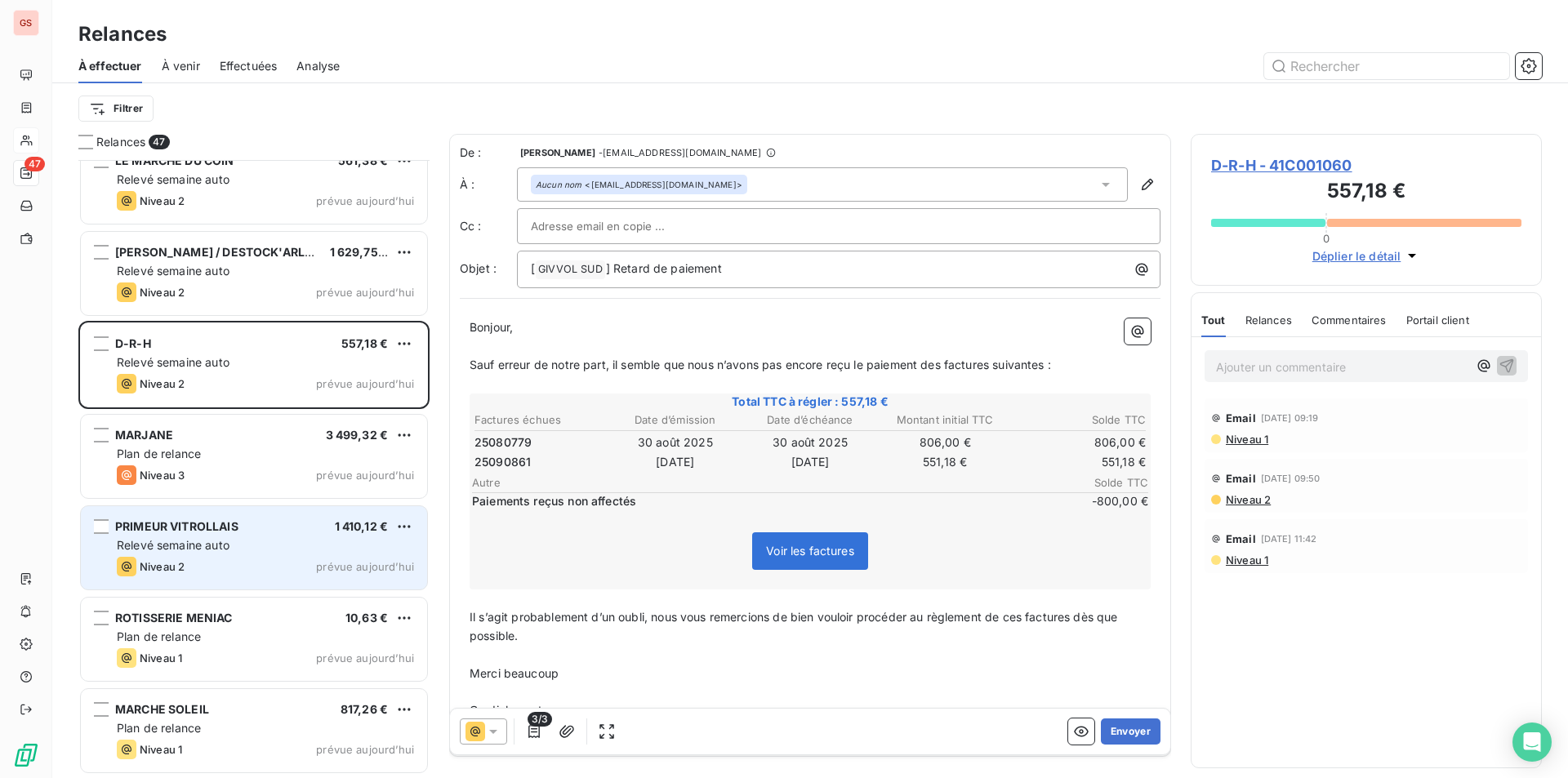
click at [250, 552] on div "Relevé semaine auto" at bounding box center [265, 545] width 297 height 16
